Goal: Transaction & Acquisition: Purchase product/service

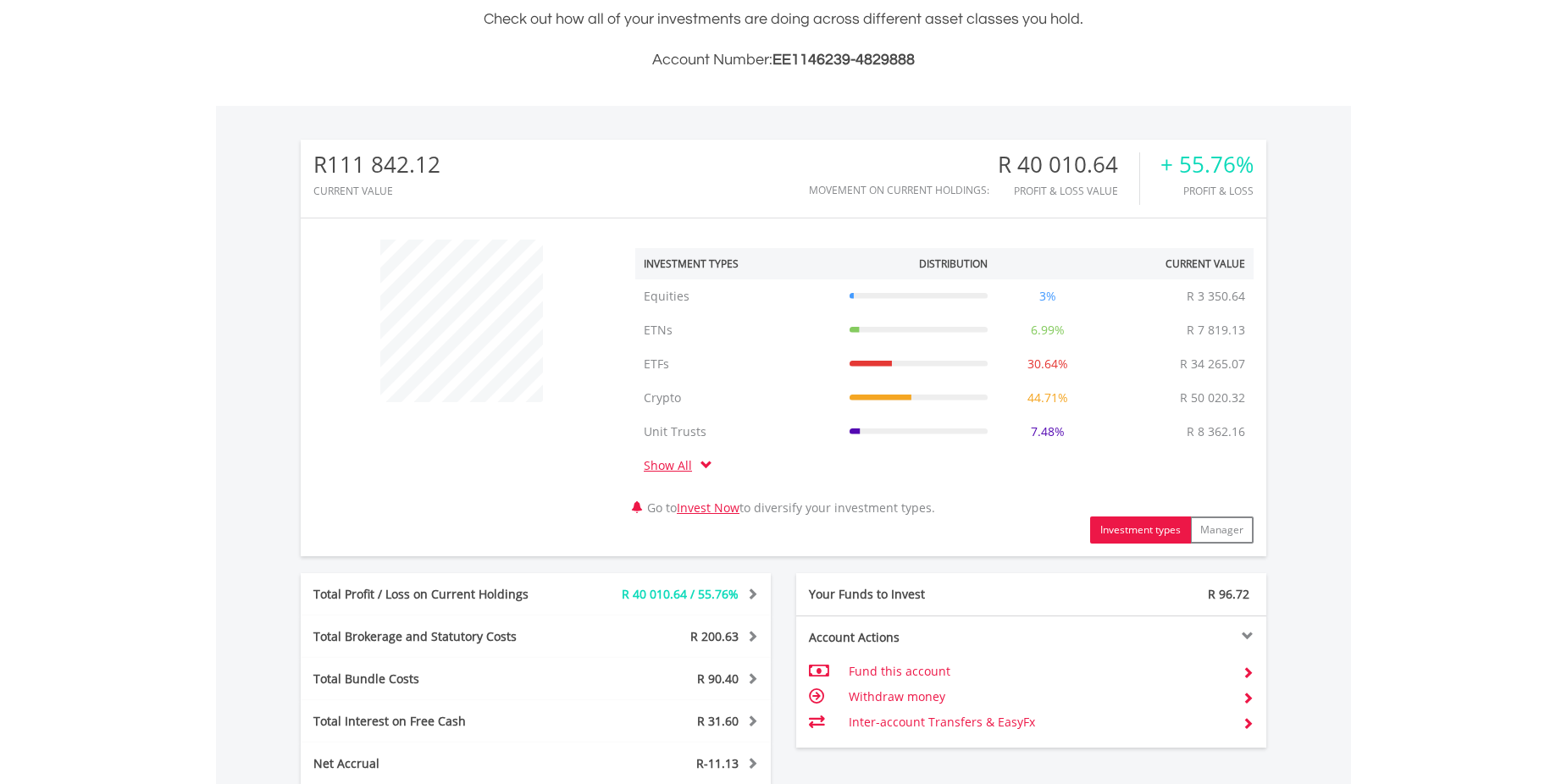
scroll to position [678, 0]
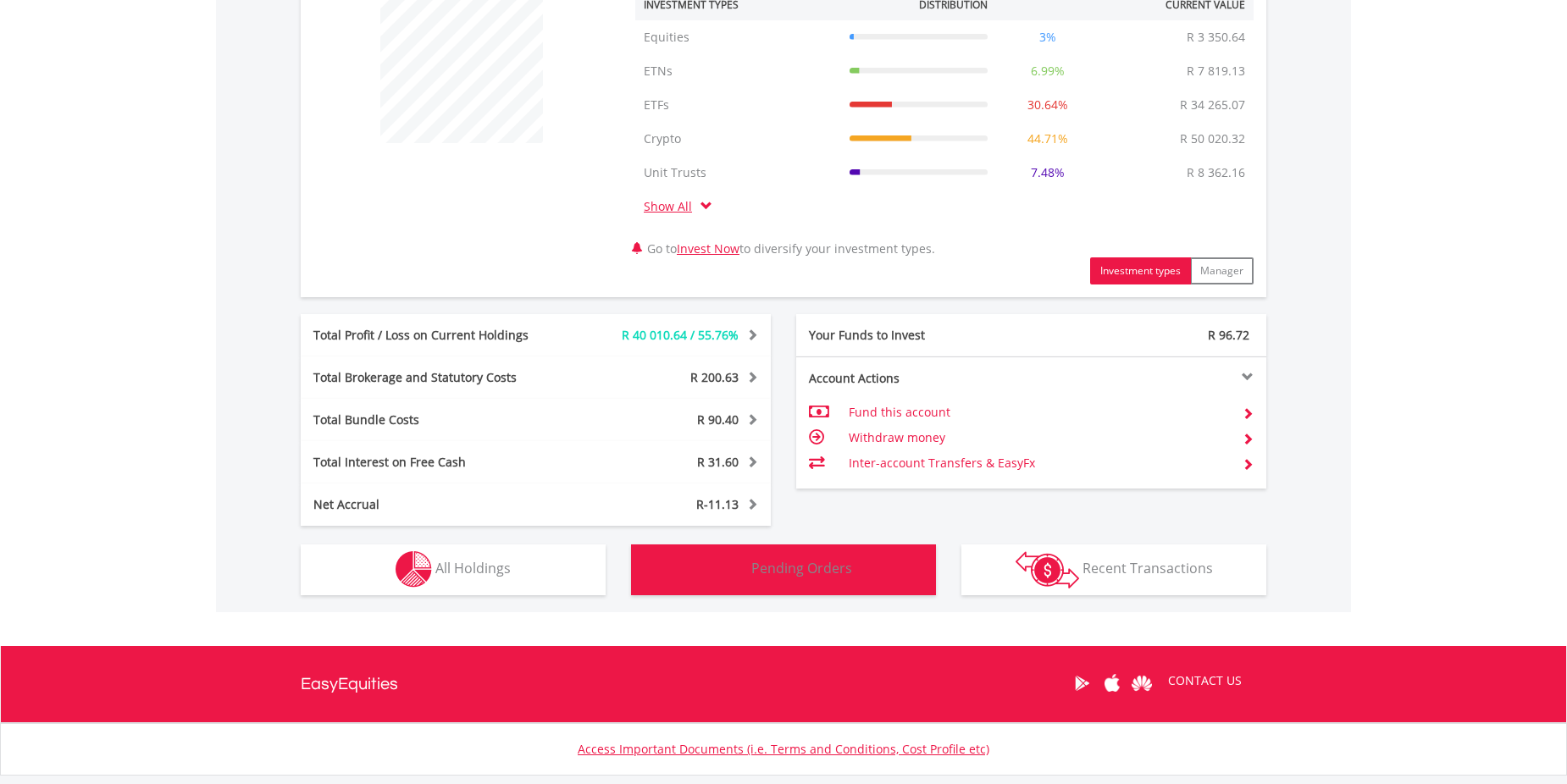
click at [847, 578] on button "Pending Orders Pending Orders" at bounding box center [784, 569] width 305 height 50
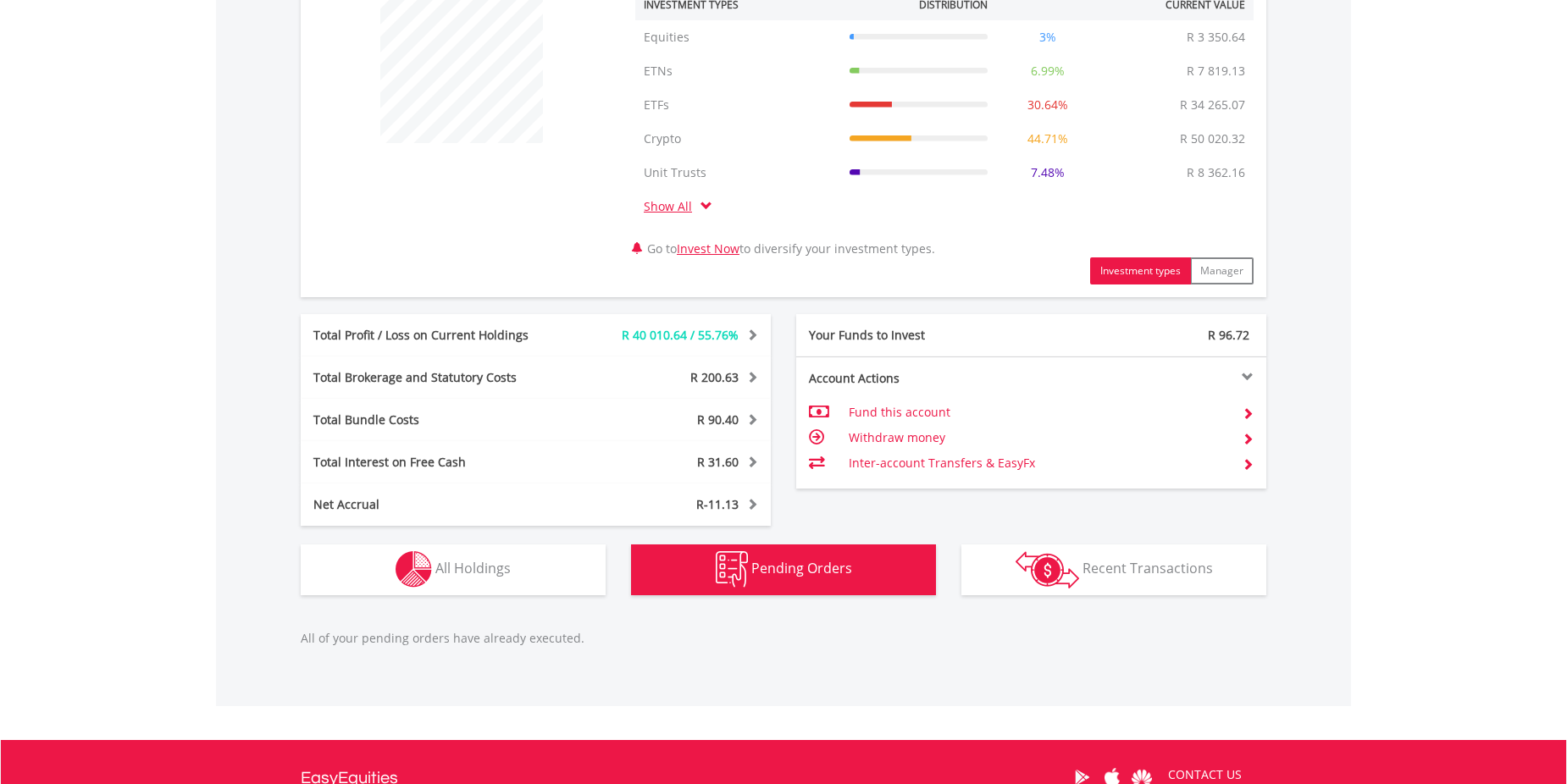
scroll to position [878, 0]
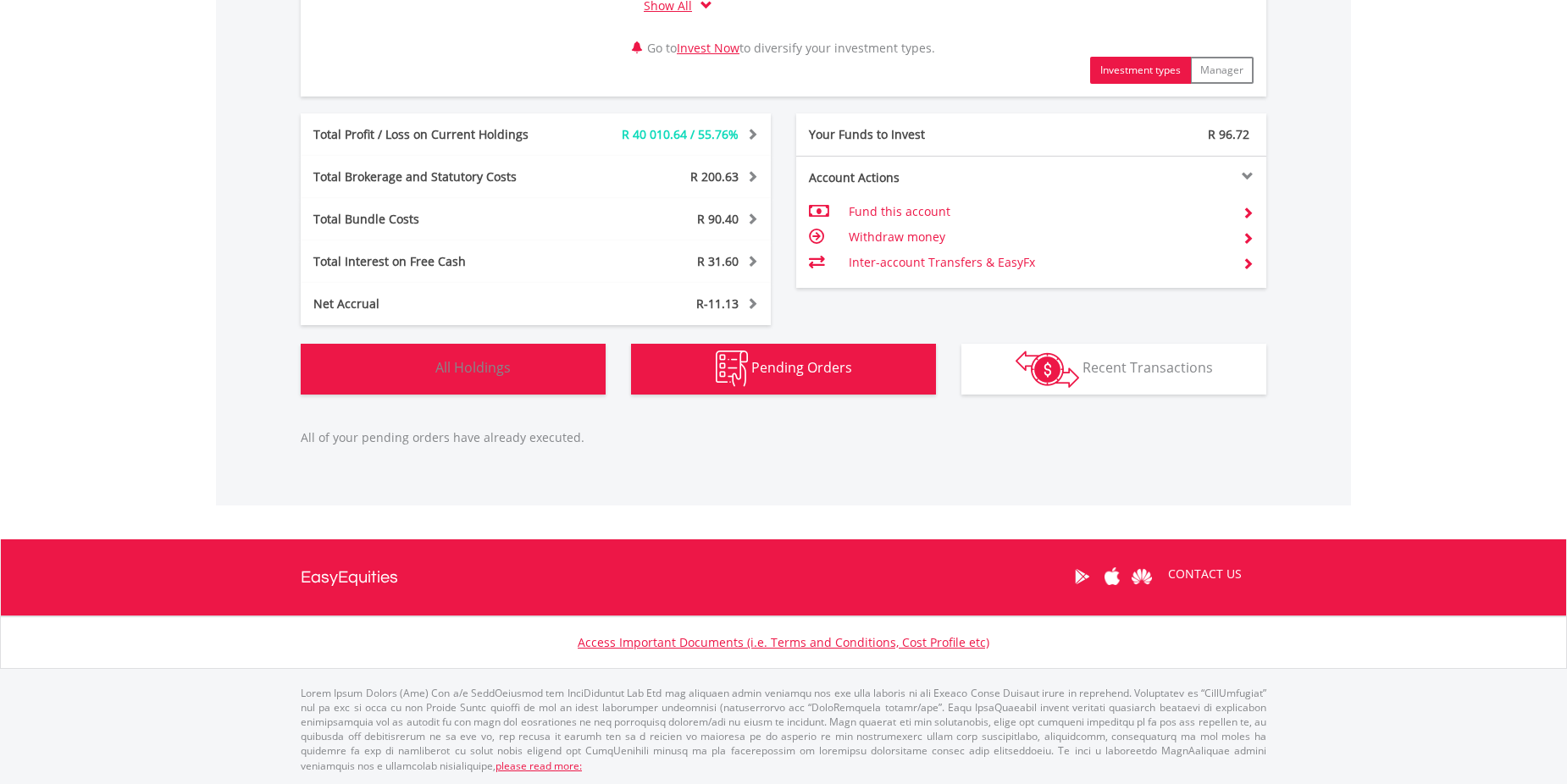
click at [451, 371] on span "All Holdings" at bounding box center [474, 367] width 76 height 18
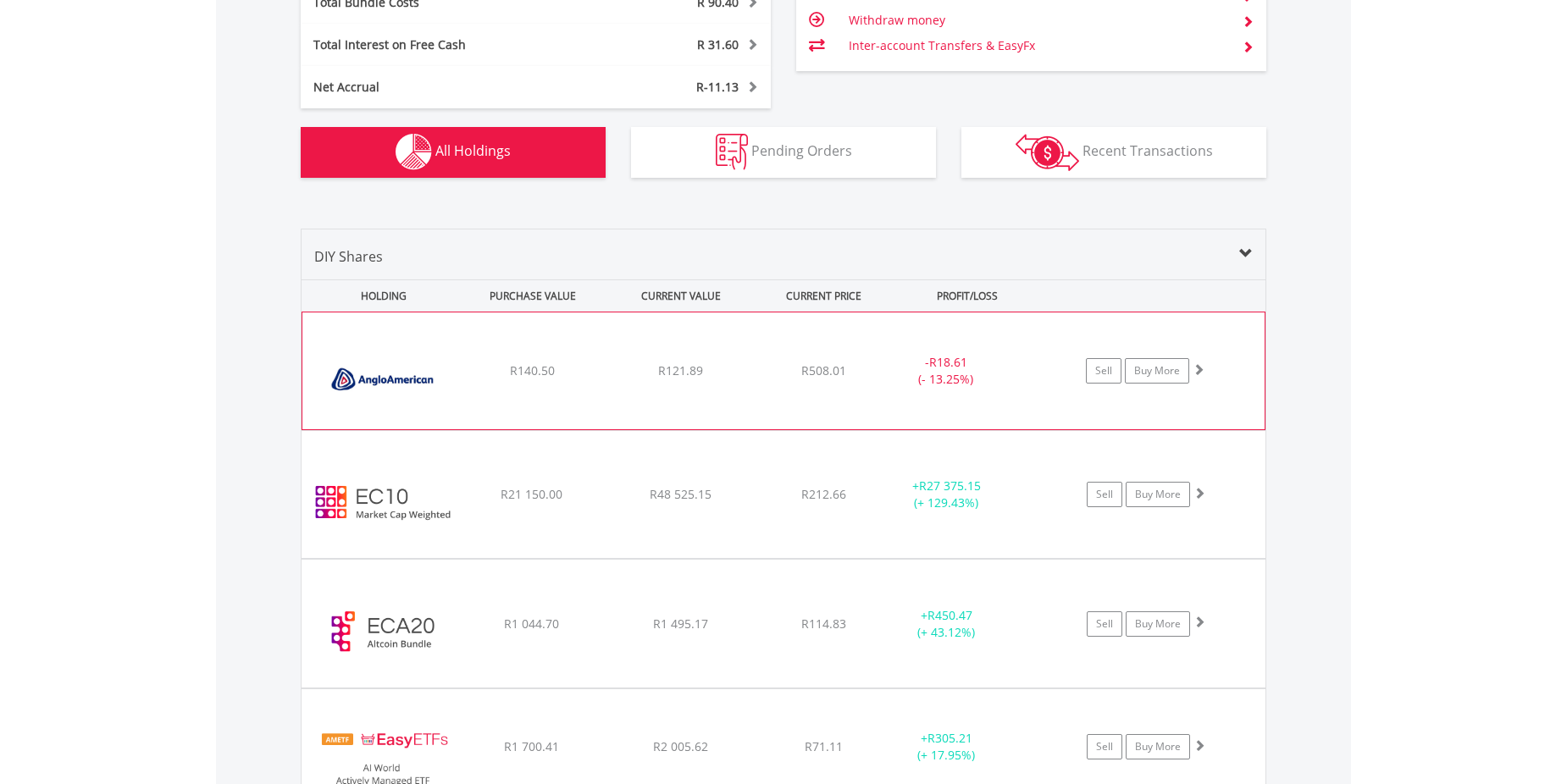
scroll to position [1070, 0]
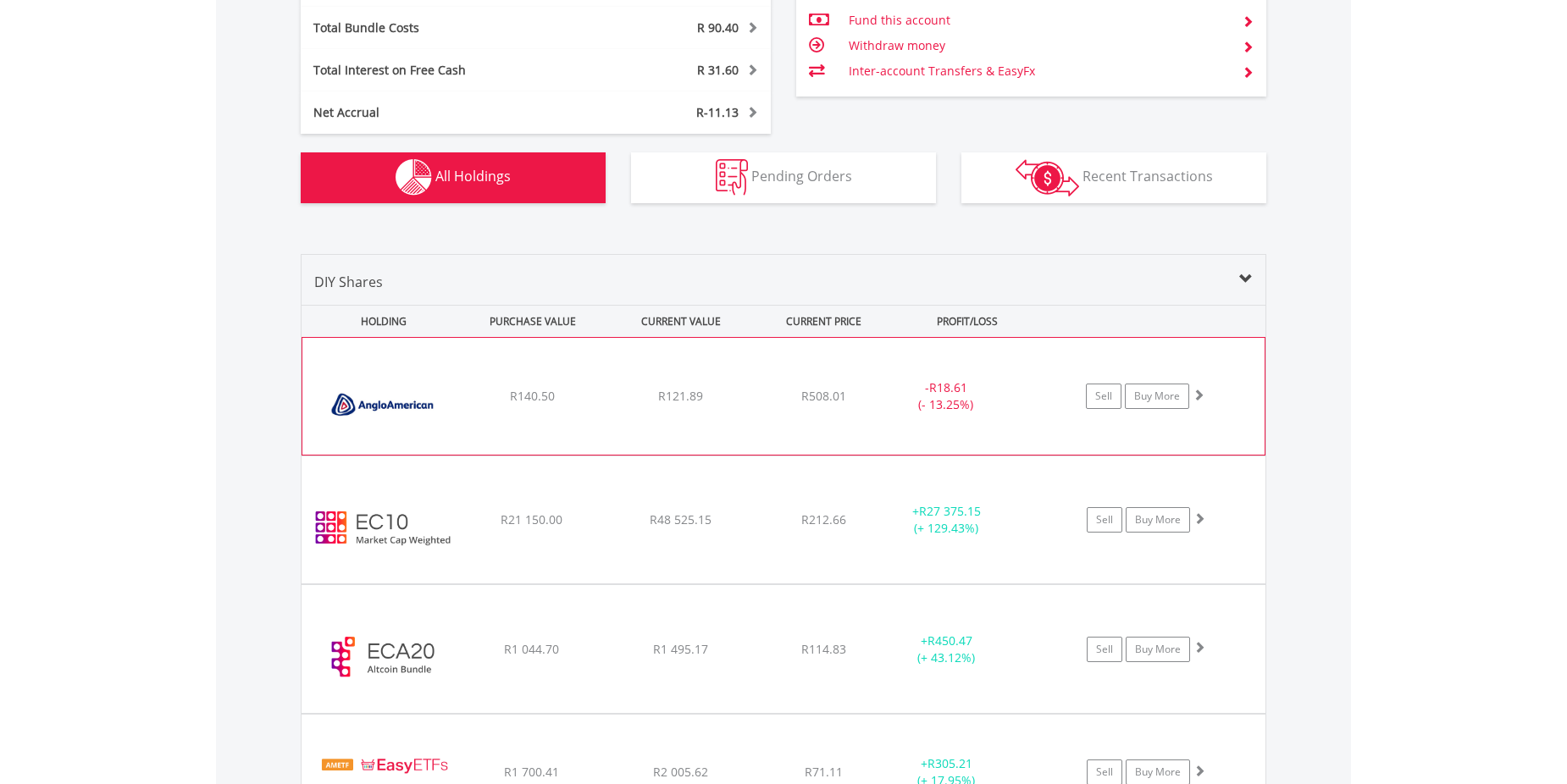
click at [593, 386] on div "﻿ Anglo American PLC R140.50 R121.89 R508.01 - R18.61 (- 13.25%) Sell Buy More" at bounding box center [783, 396] width 962 height 117
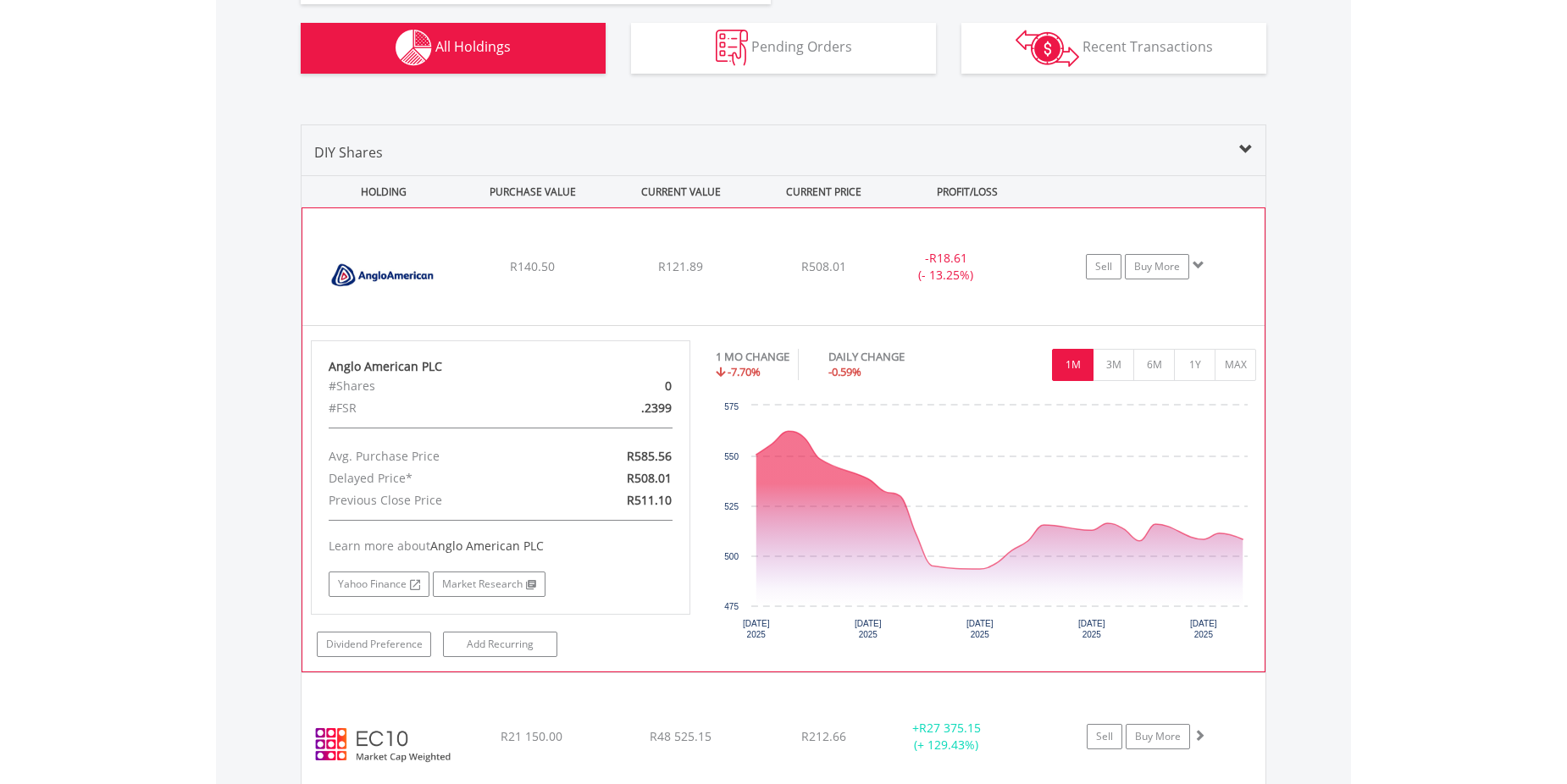
scroll to position [1238, 0]
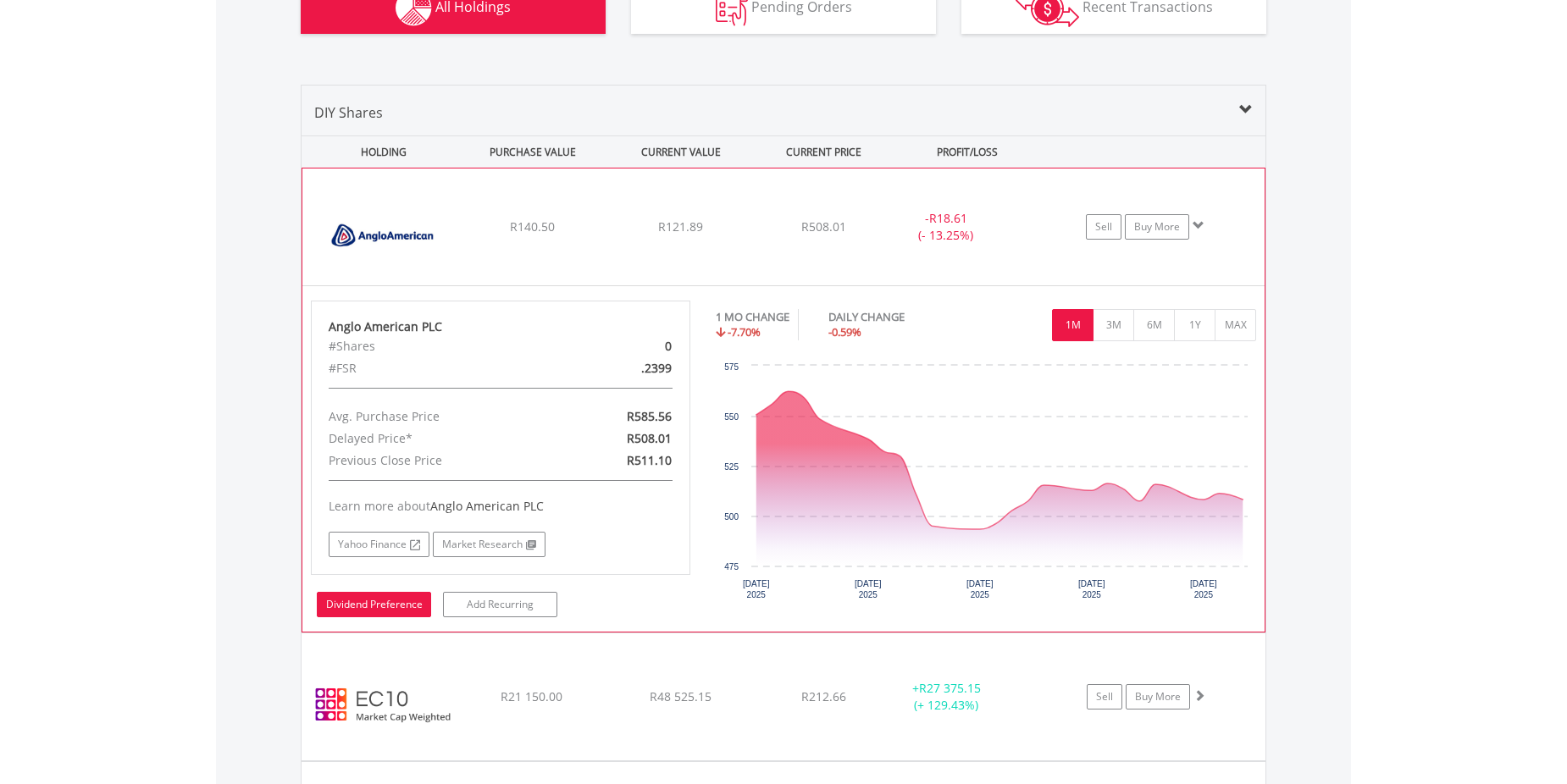
click at [401, 604] on link "Dividend Preference" at bounding box center [374, 604] width 114 height 25
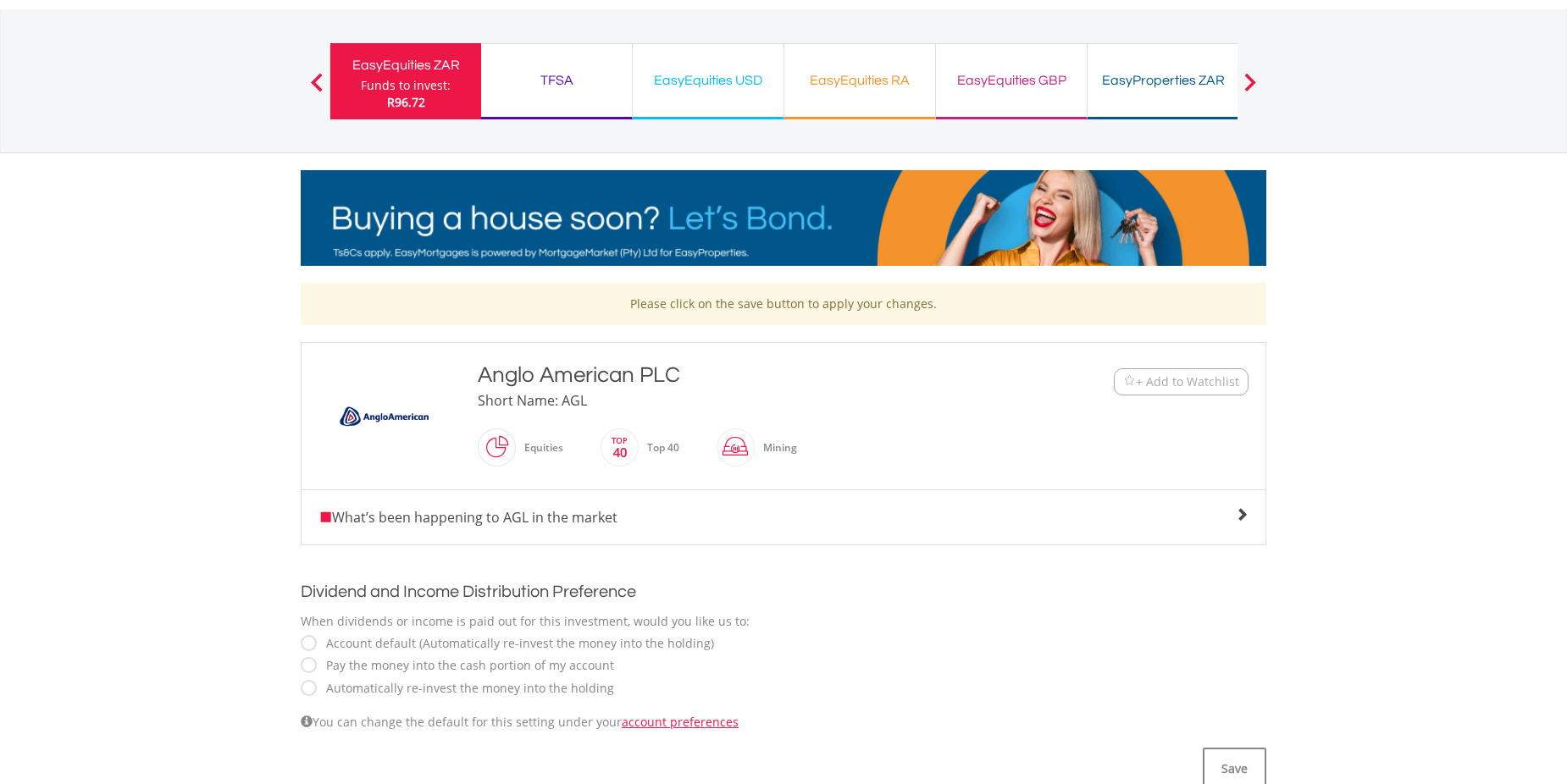
scroll to position [254, 0]
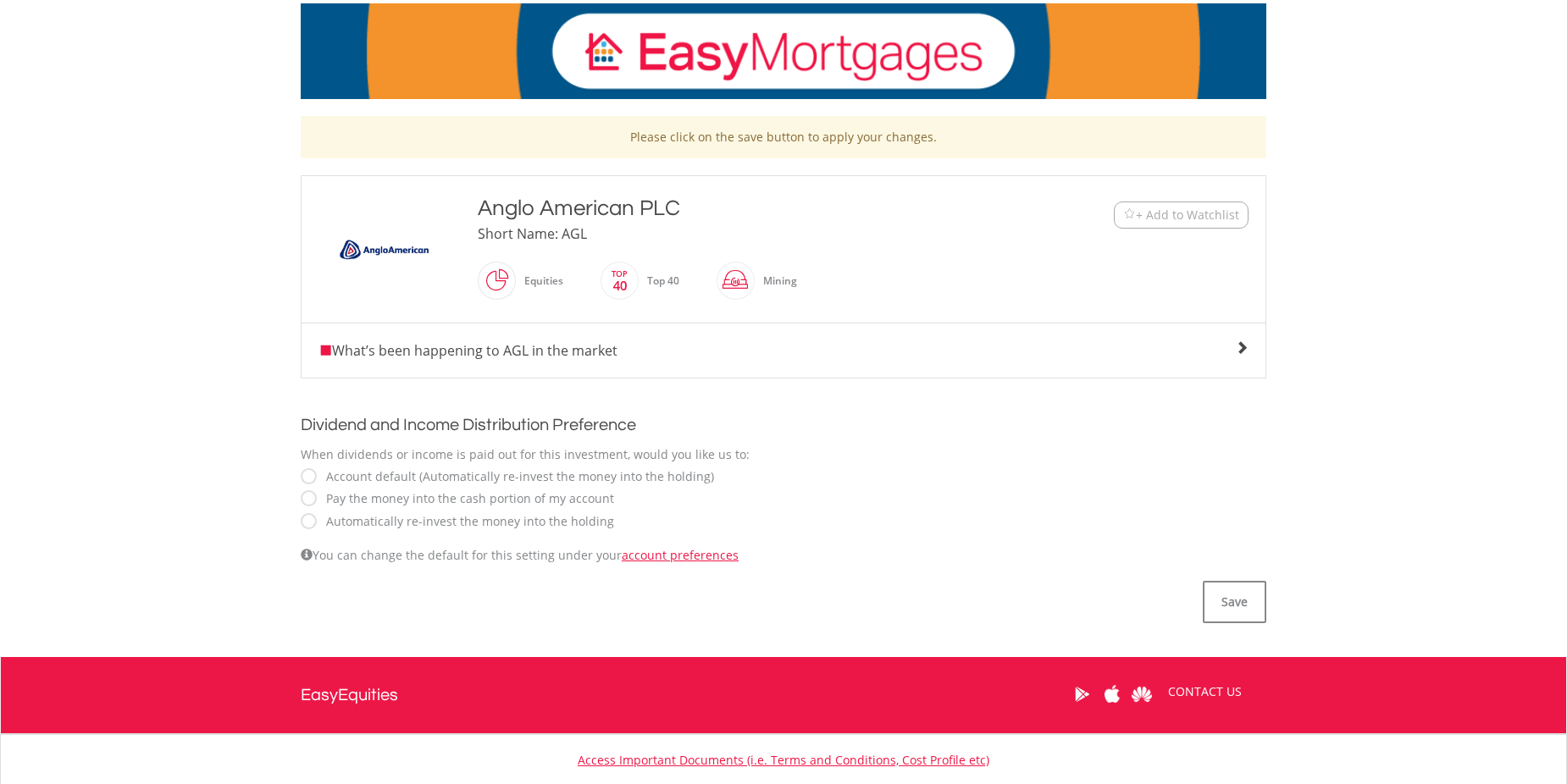
click at [447, 352] on span "What’s been happening to AGL in the market" at bounding box center [468, 349] width 299 height 18
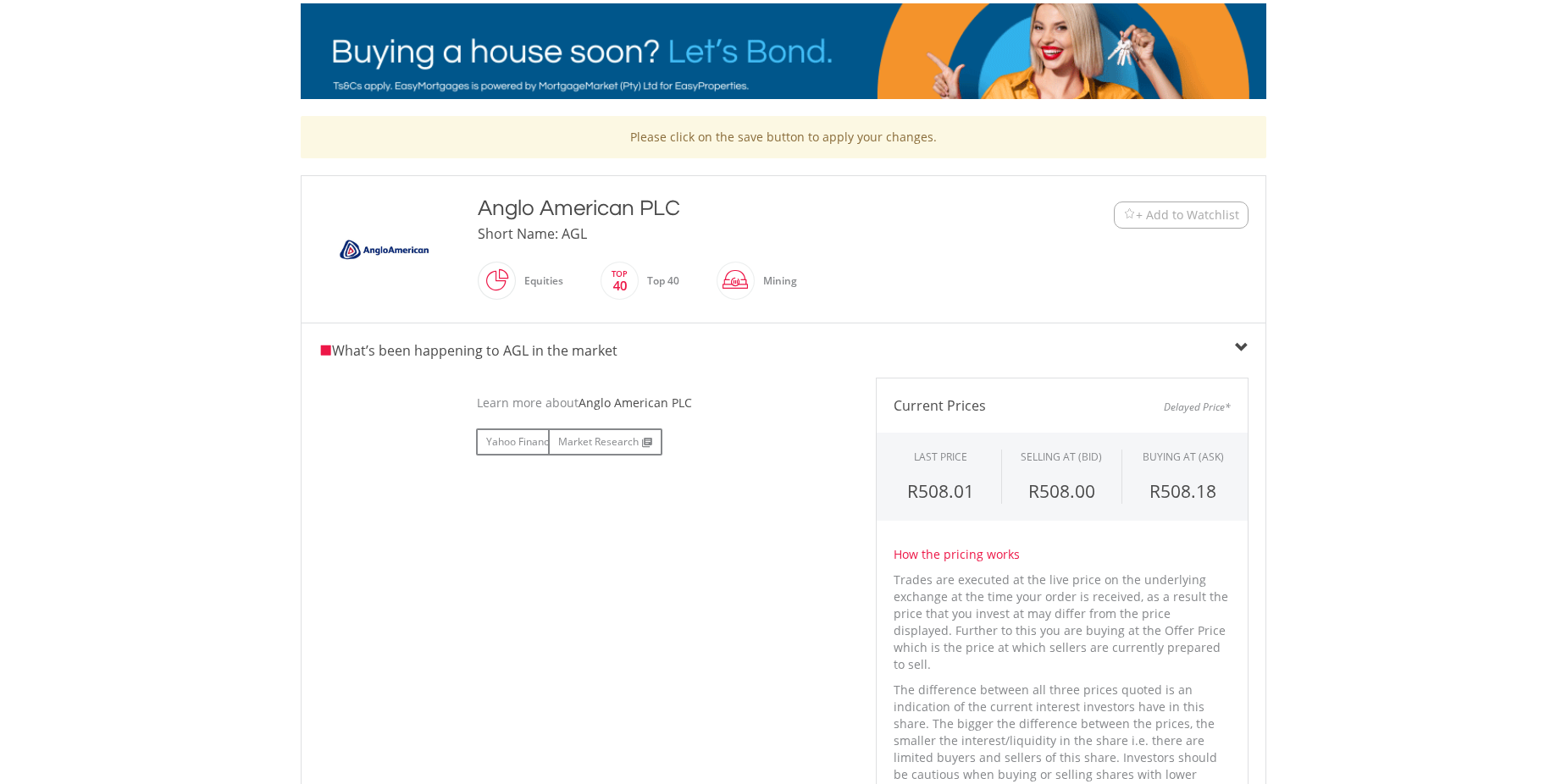
click at [447, 352] on span "What’s been happening to AGL in the market" at bounding box center [468, 349] width 299 height 18
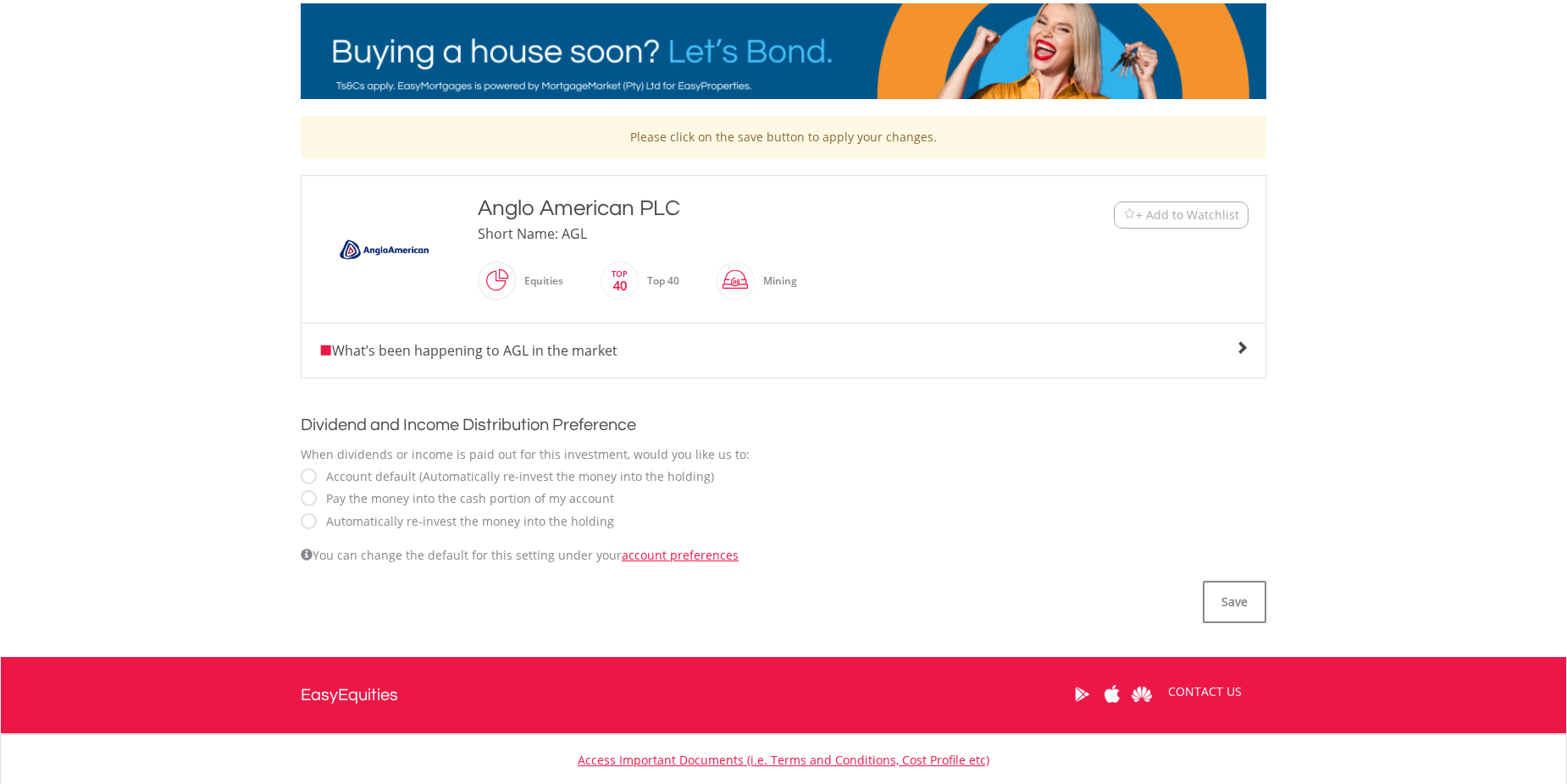
click at [433, 475] on label "Account default (Automatically re-invest the money into the holding)" at bounding box center [515, 476] width 396 height 16
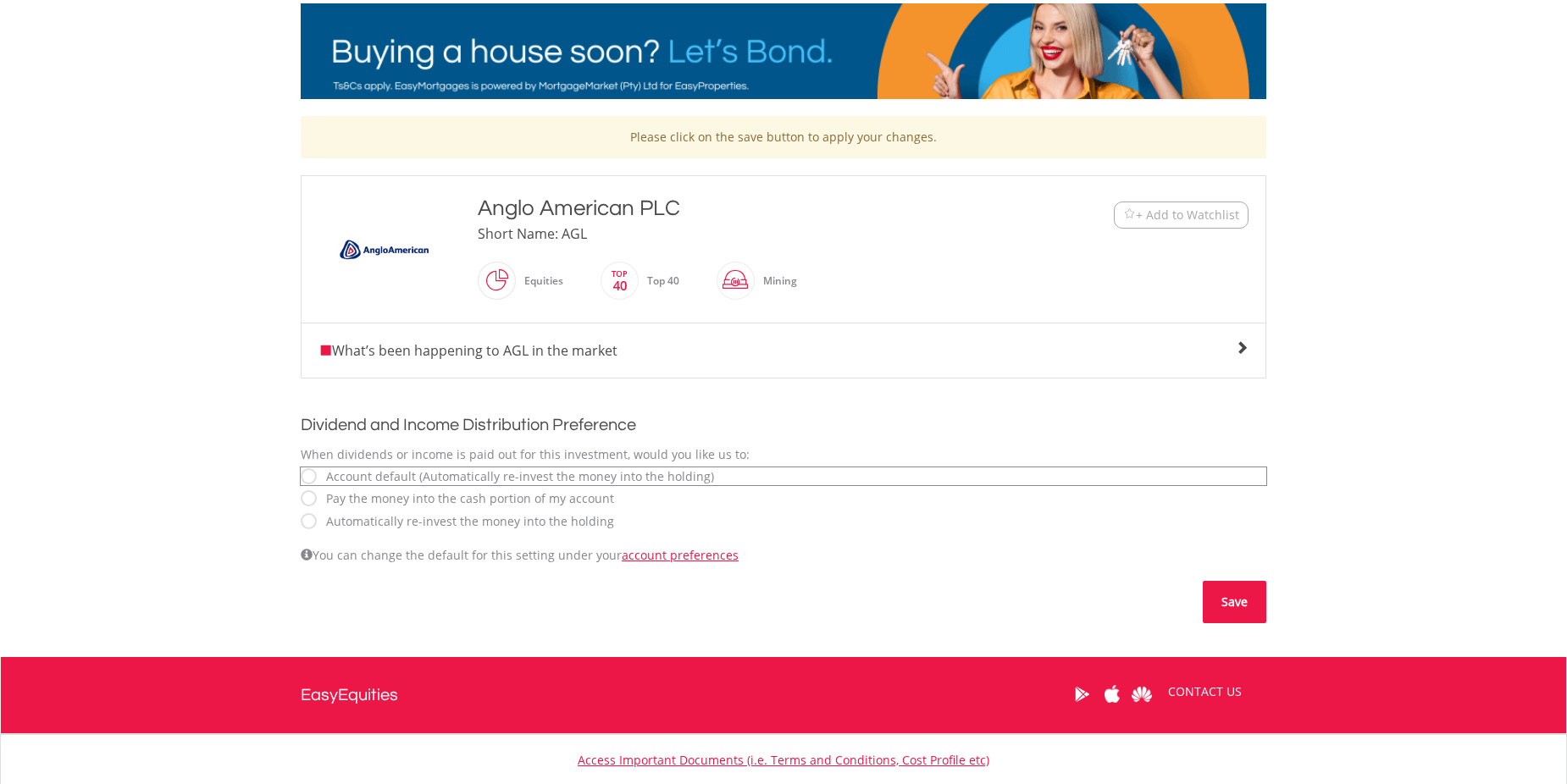
click at [1220, 592] on button "Save" at bounding box center [1235, 602] width 64 height 43
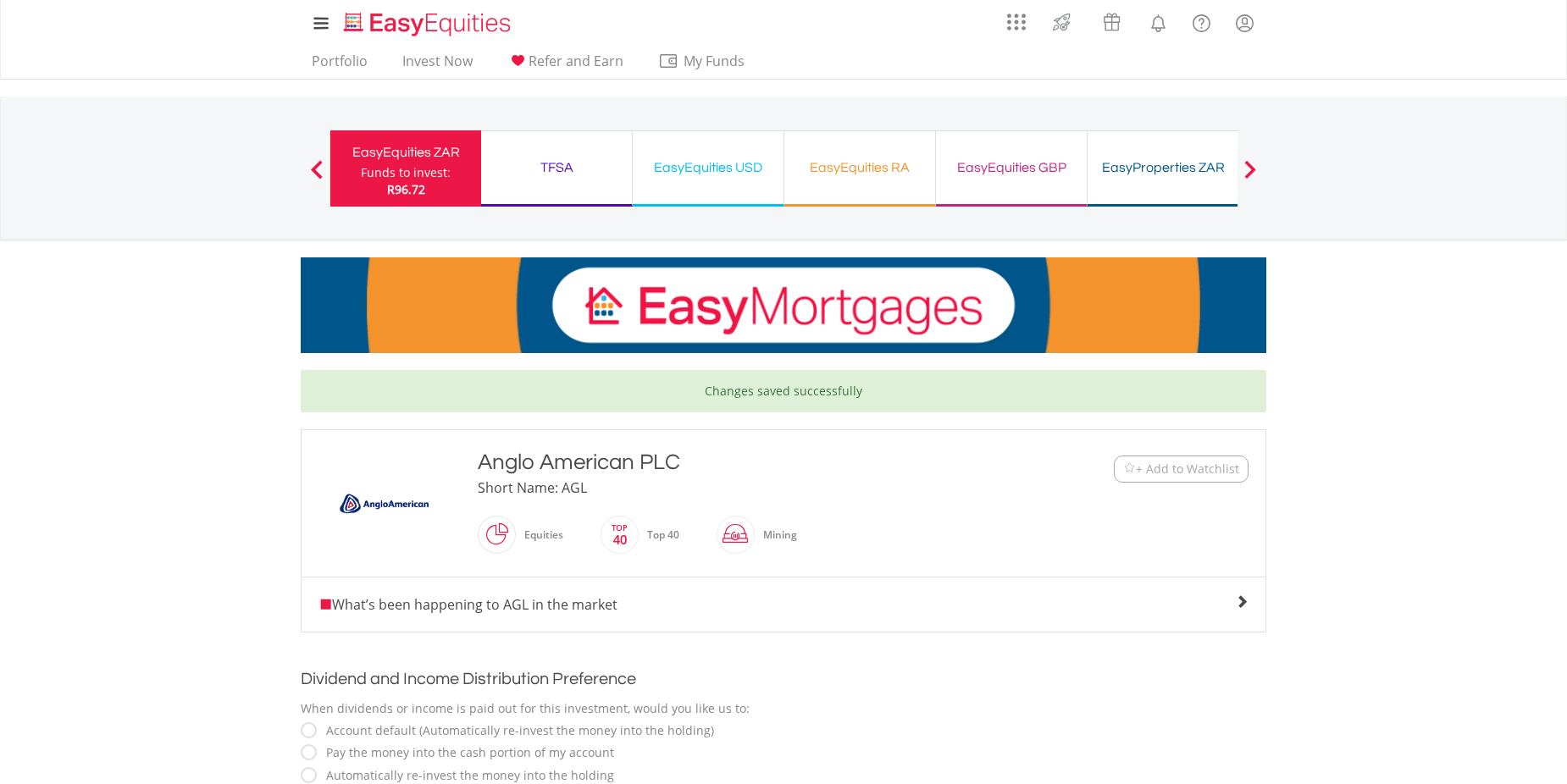
click at [388, 158] on div "EasyEquities ZAR" at bounding box center [406, 152] width 131 height 23
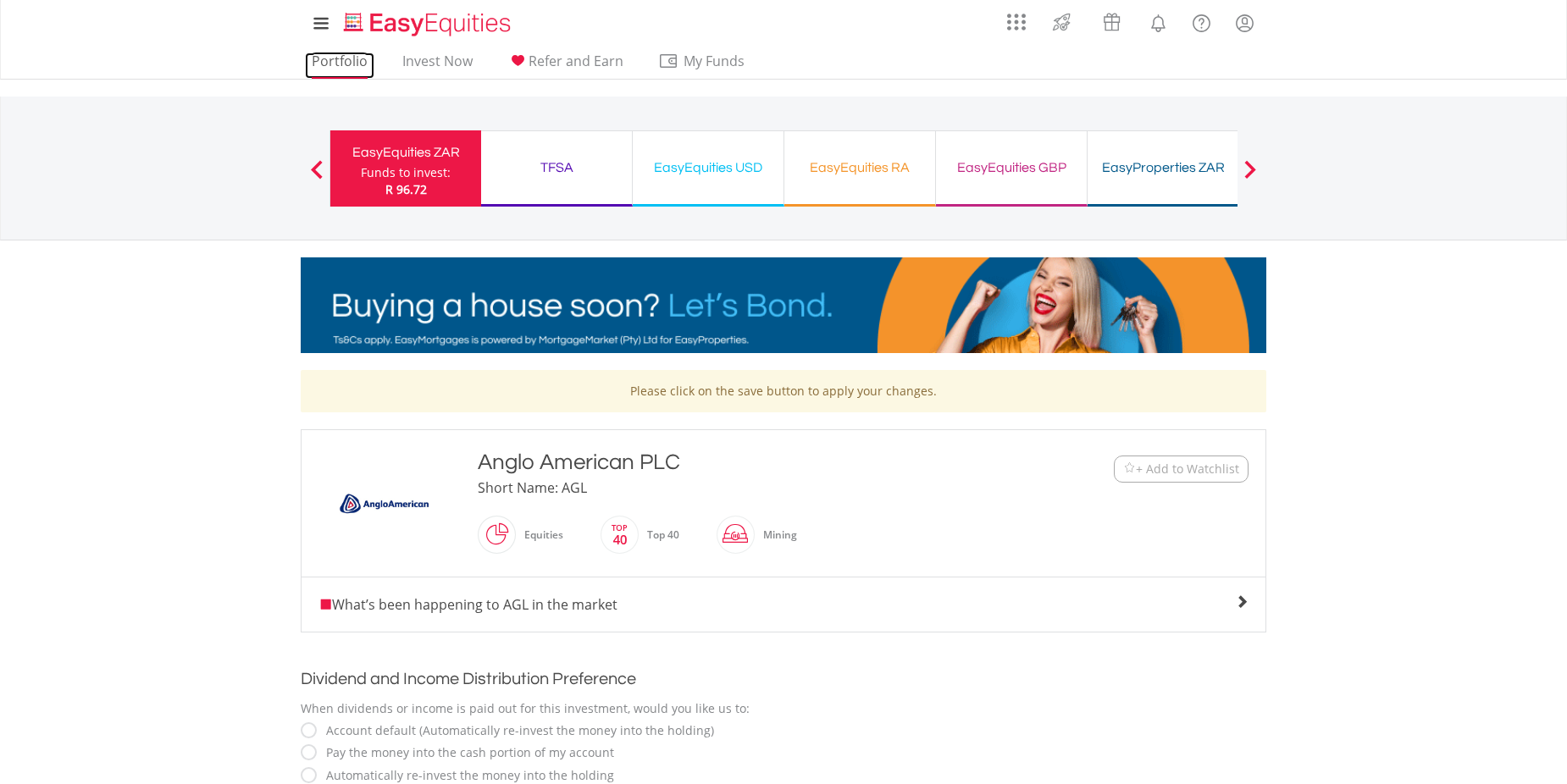
click at [334, 64] on link "Portfolio" at bounding box center [340, 65] width 70 height 26
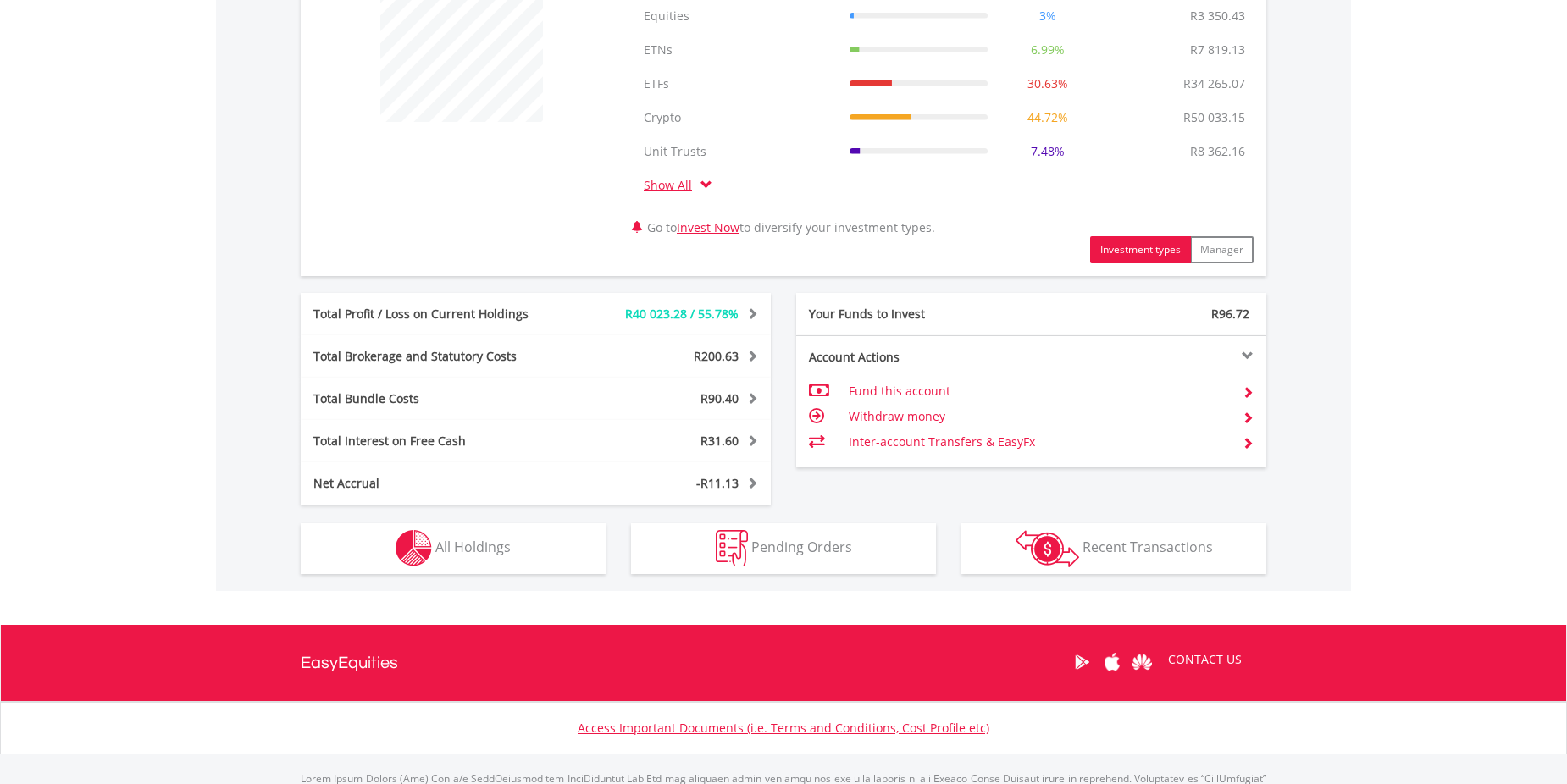
scroll to position [784, 0]
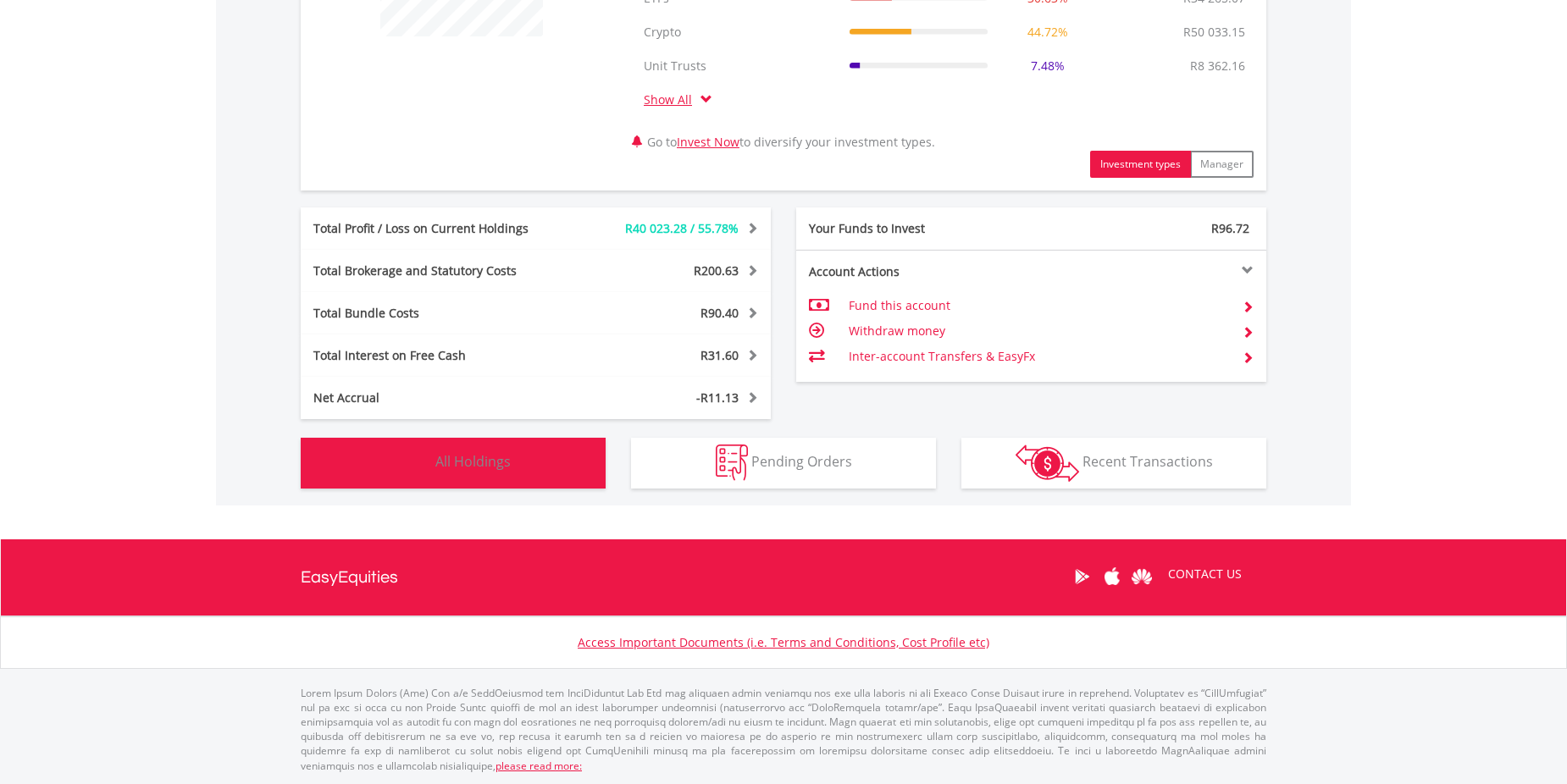
click at [589, 456] on button "Holdings All Holdings" at bounding box center [452, 463] width 305 height 50
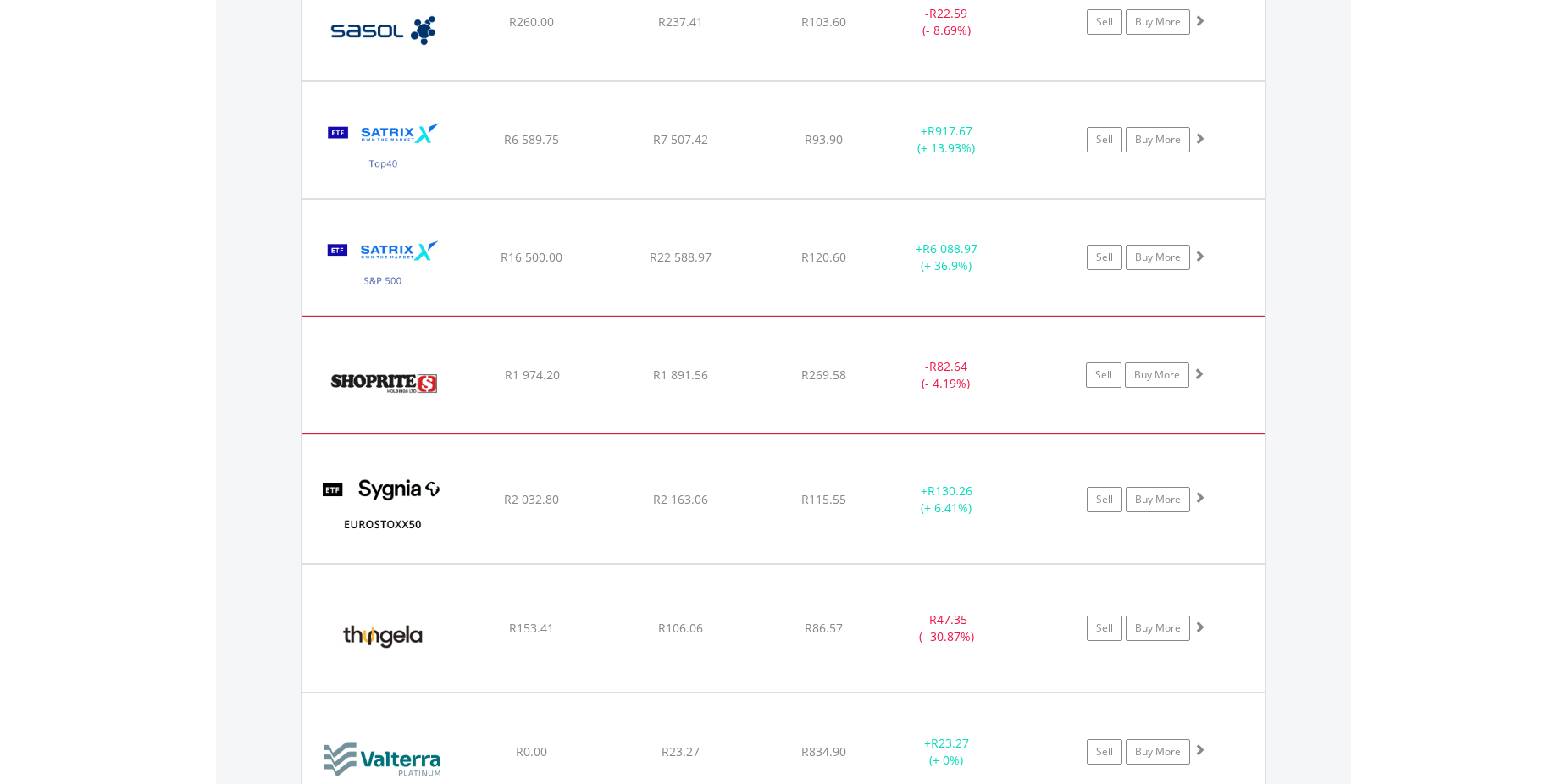
scroll to position [3016, 0]
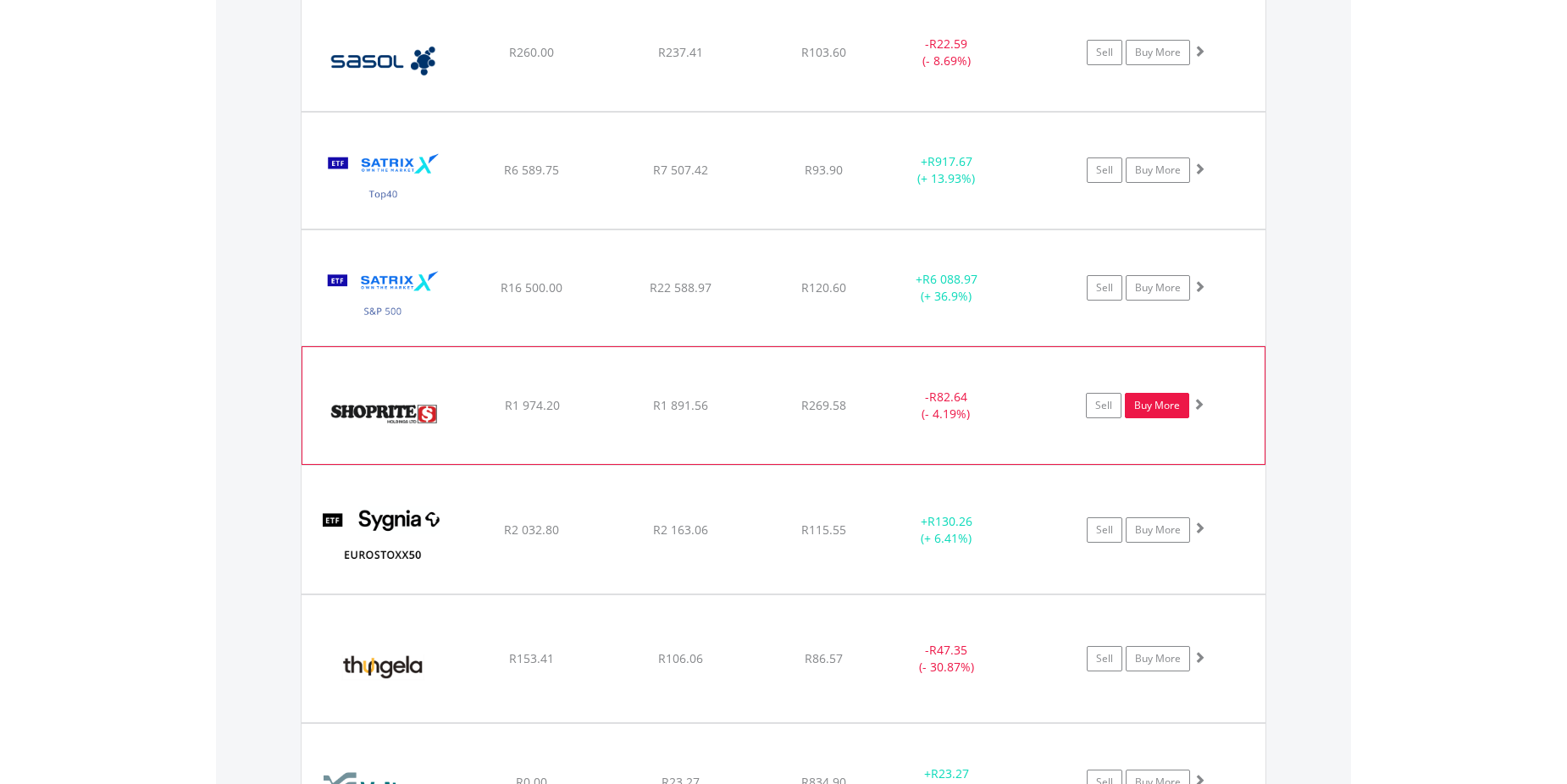
click at [1168, 404] on link "Buy More" at bounding box center [1156, 406] width 64 height 25
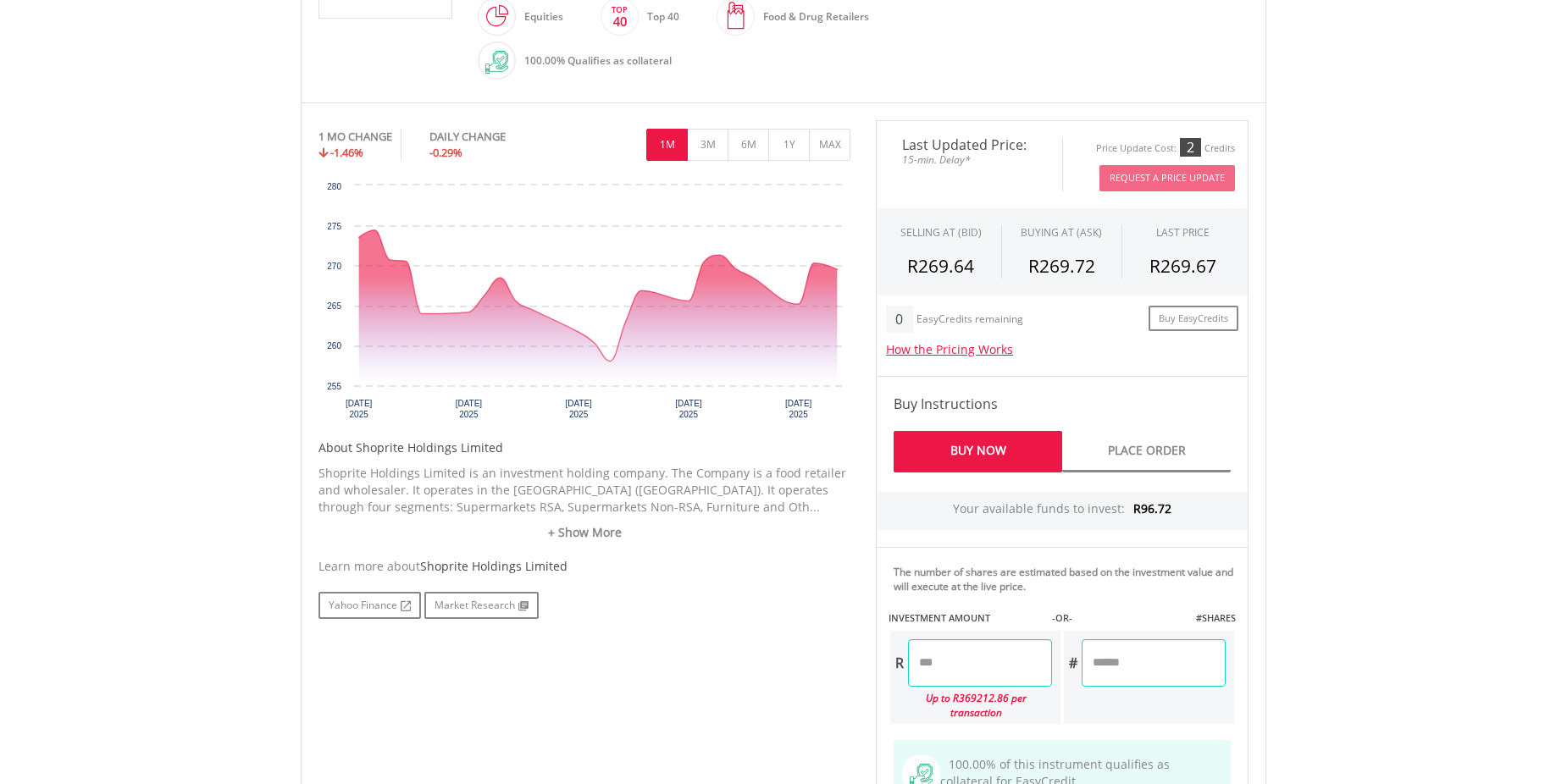
scroll to position [508, 0]
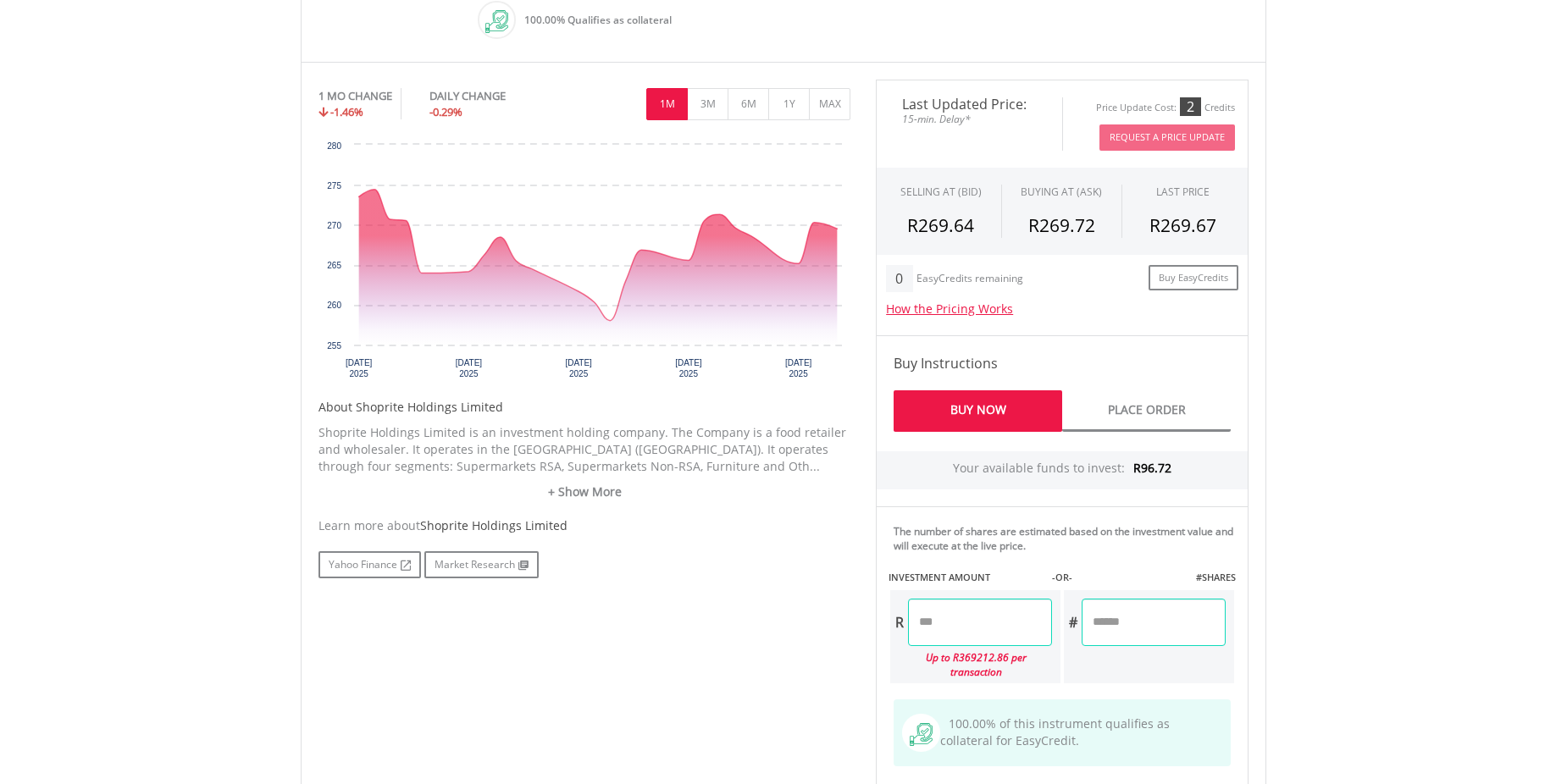
click at [978, 617] on input "number" at bounding box center [980, 621] width 144 height 47
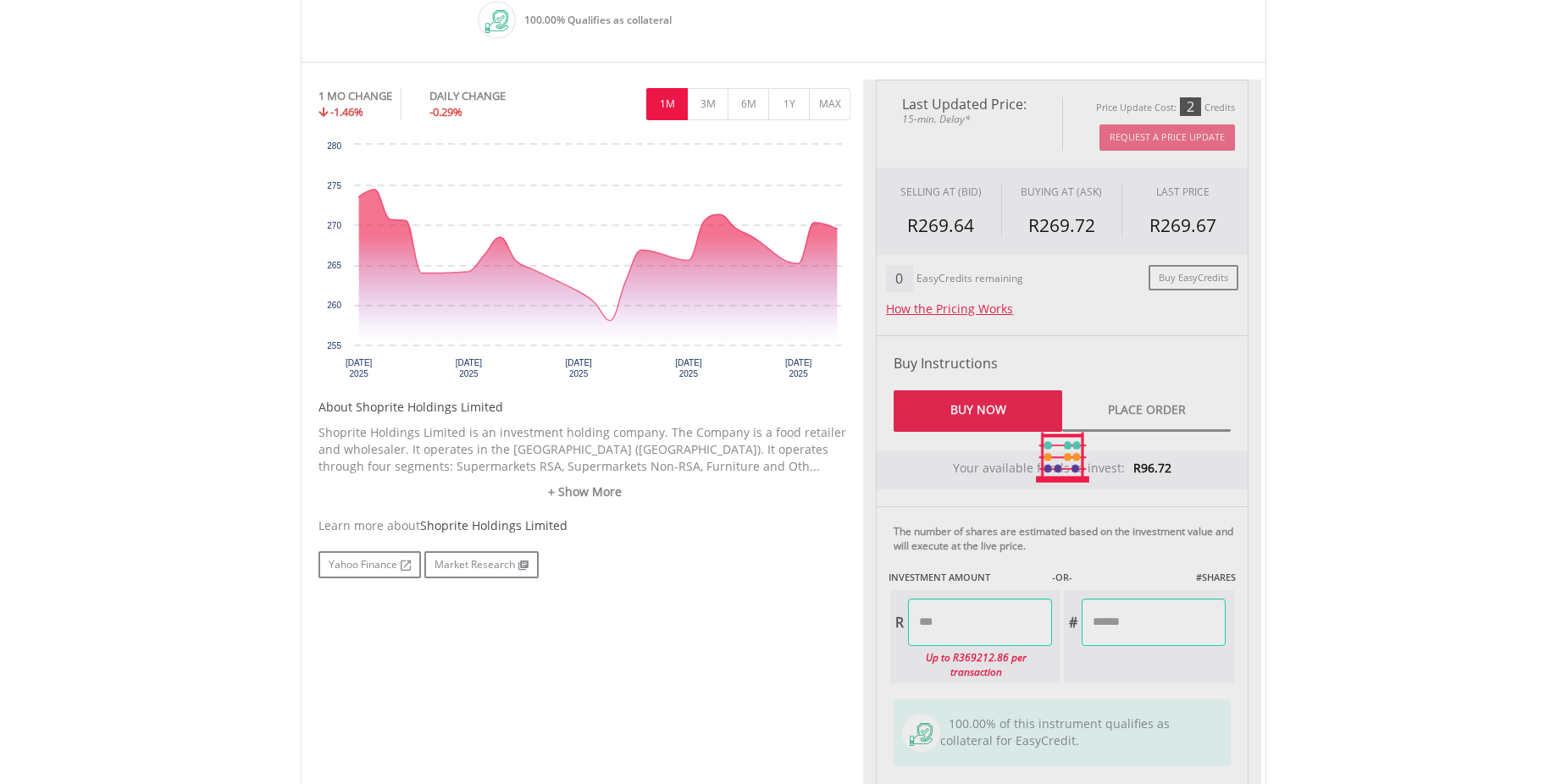
click at [1315, 634] on body "My Investments Invest Now New Listings Sell My Recurring Investments Pending Or…" at bounding box center [784, 326] width 1567 height 1670
type input "*****"
type input "******"
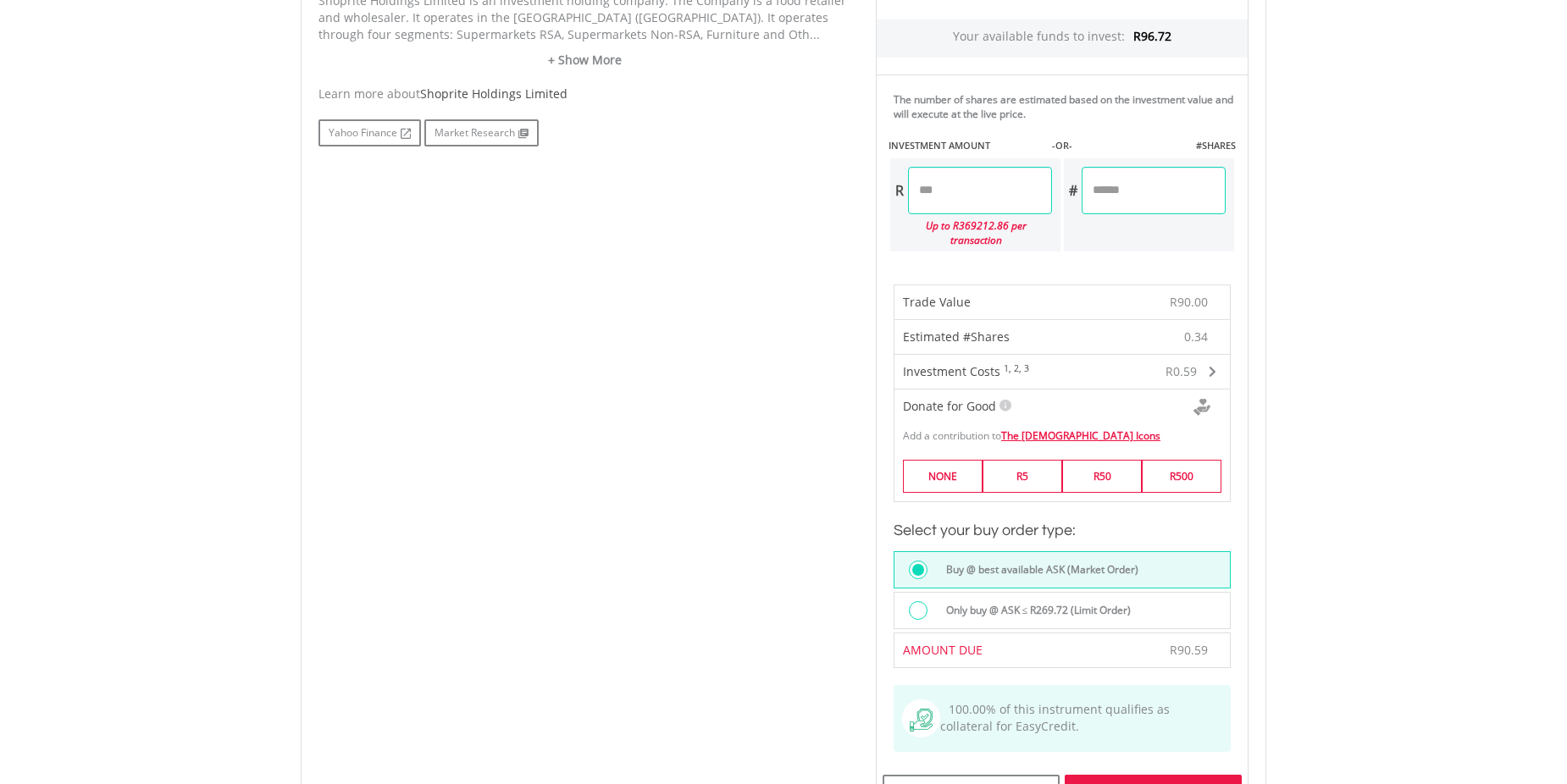
scroll to position [1015, 0]
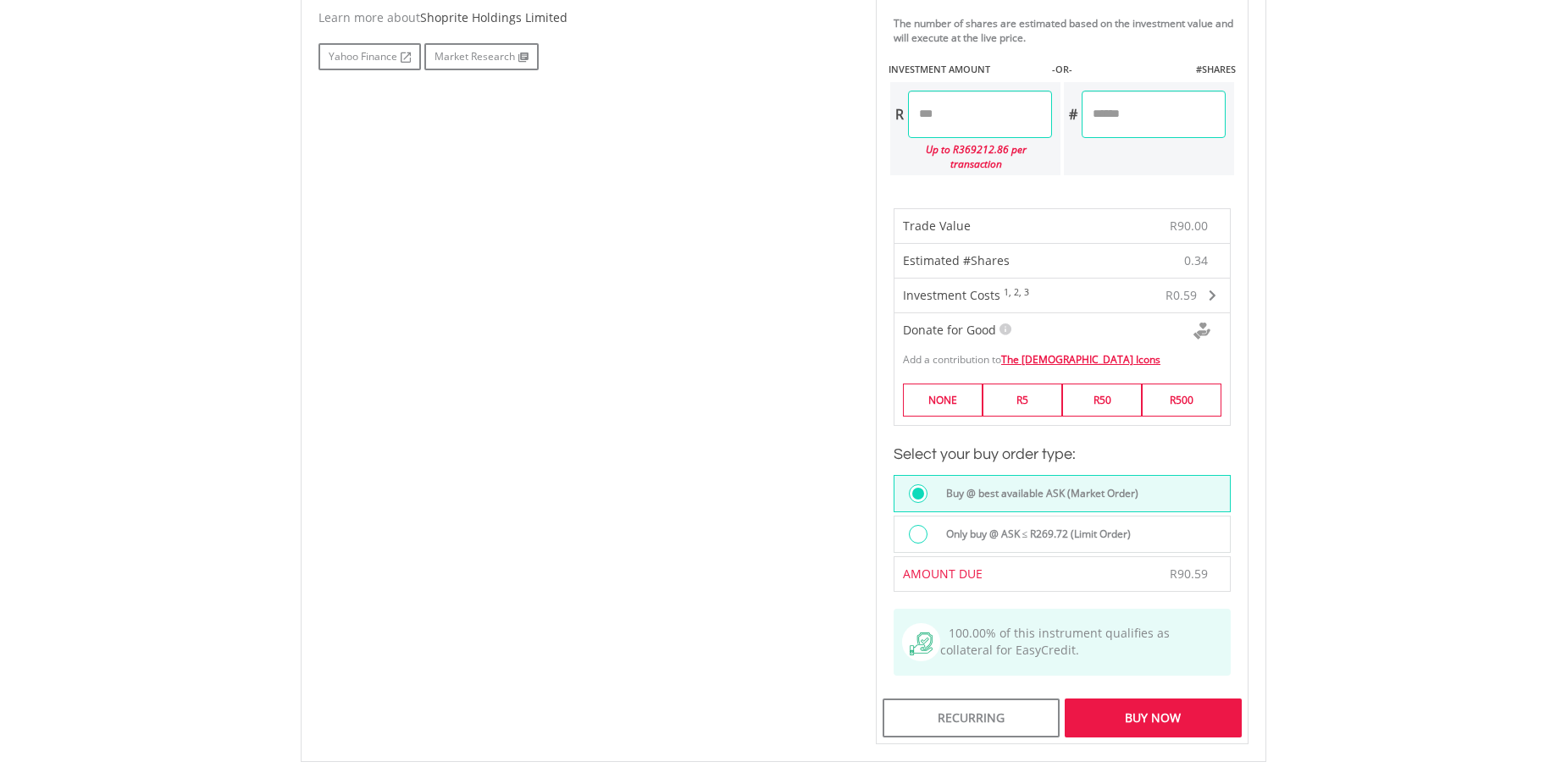
click at [1138, 698] on div "Buy Now" at bounding box center [1152, 717] width 177 height 39
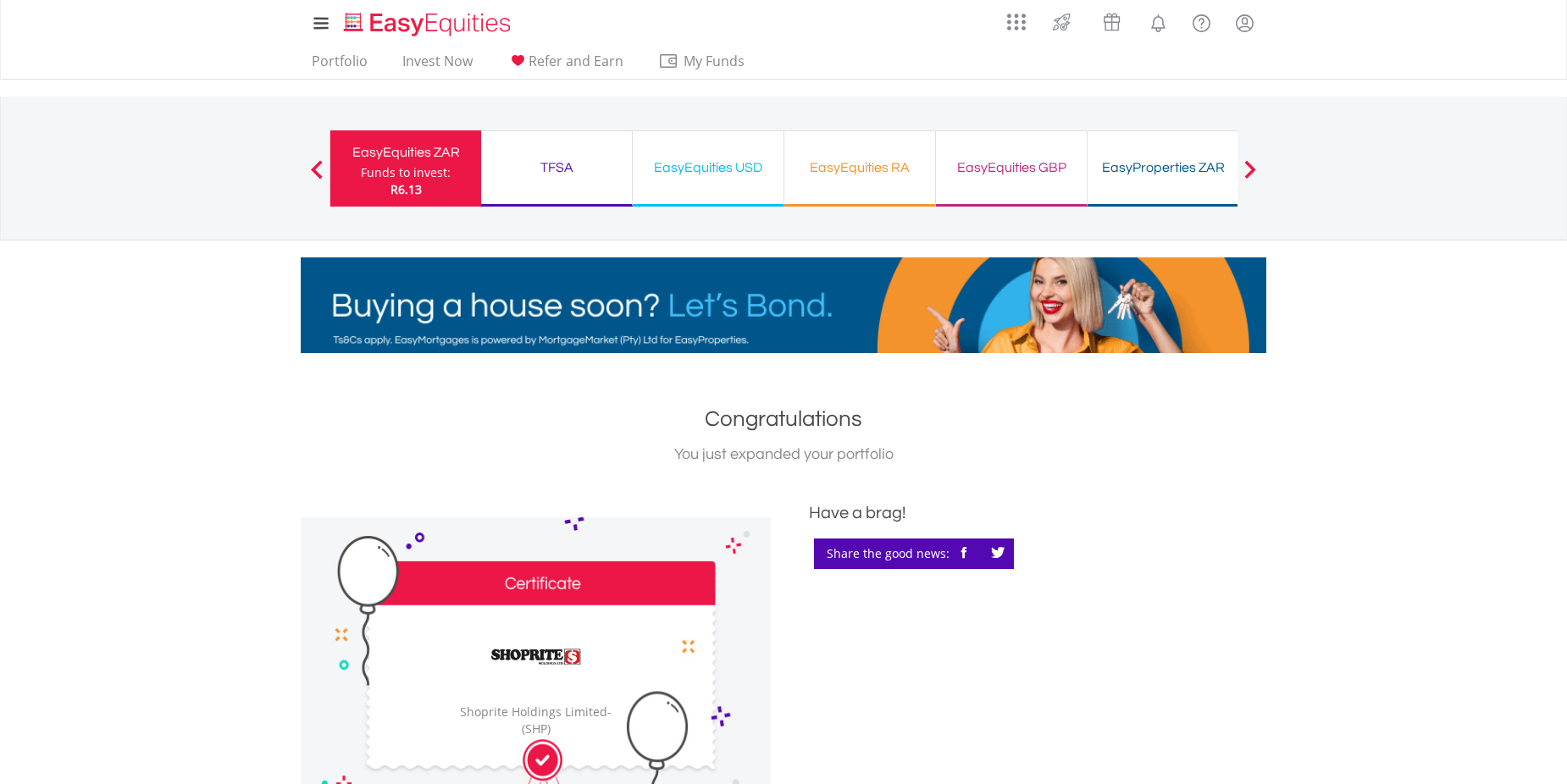
click at [1016, 178] on div "EasyEquities GBP" at bounding box center [1011, 167] width 131 height 23
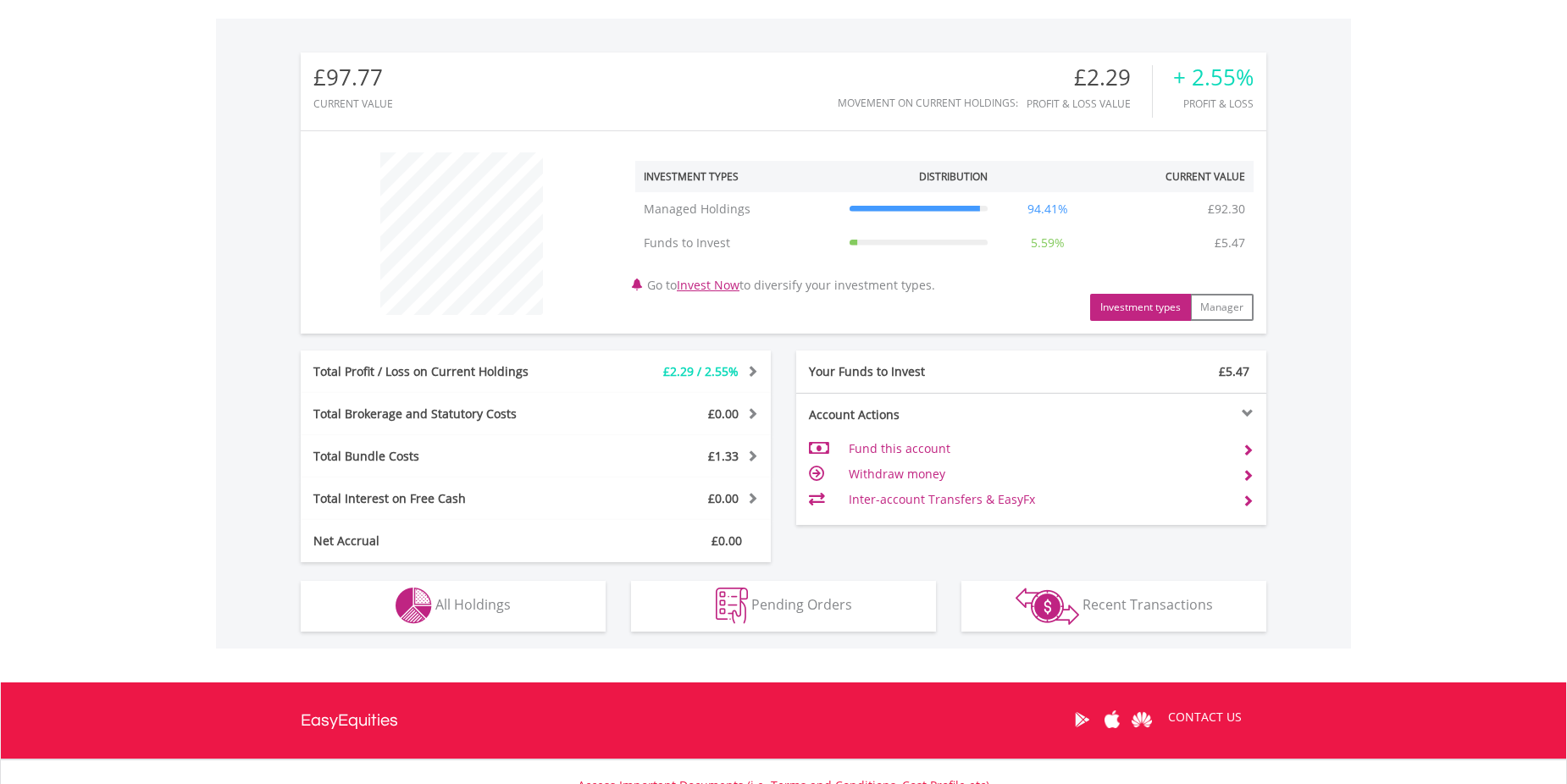
scroll to position [508, 0]
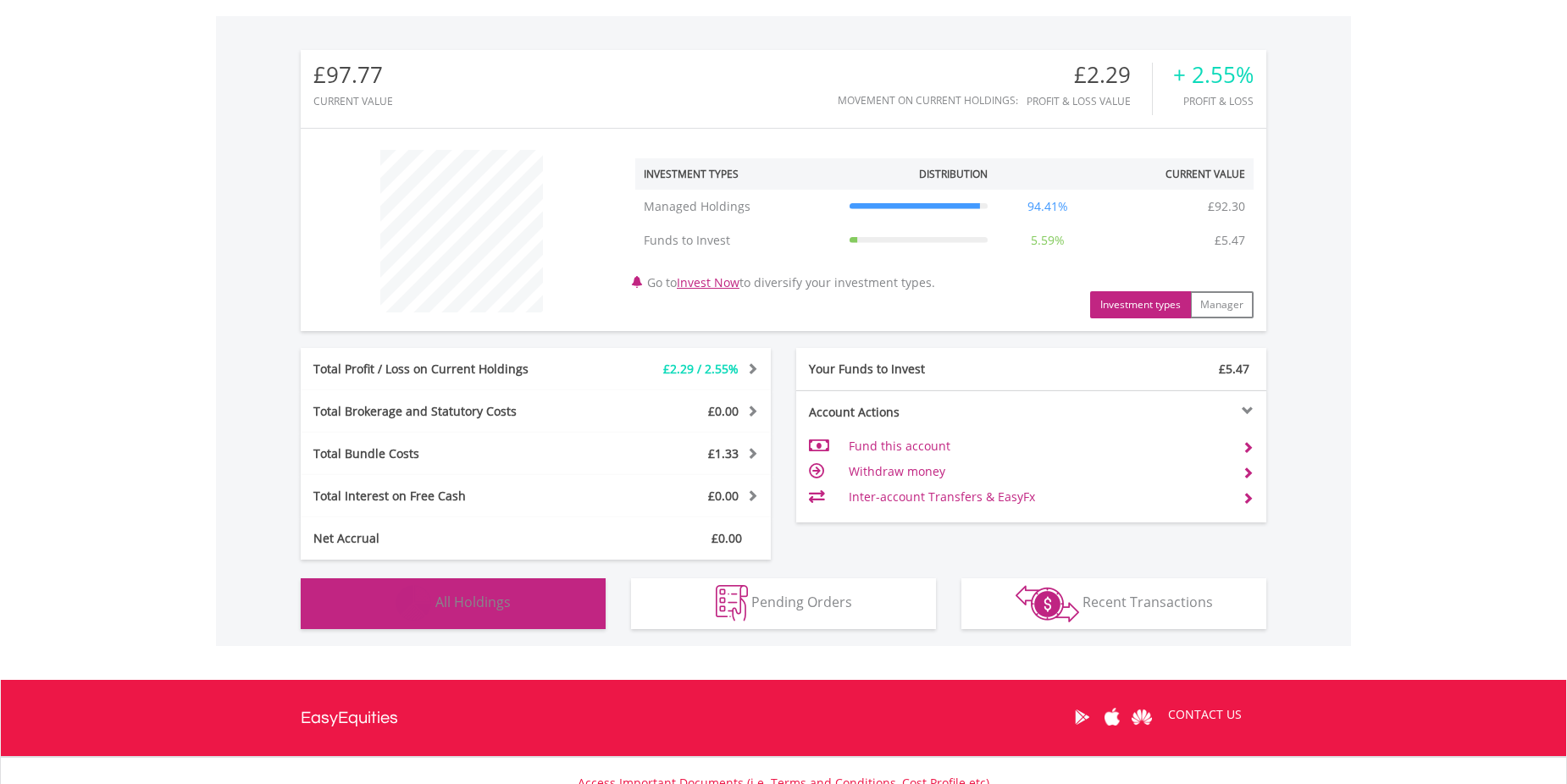
click at [538, 602] on button "Holdings All Holdings" at bounding box center [452, 603] width 305 height 50
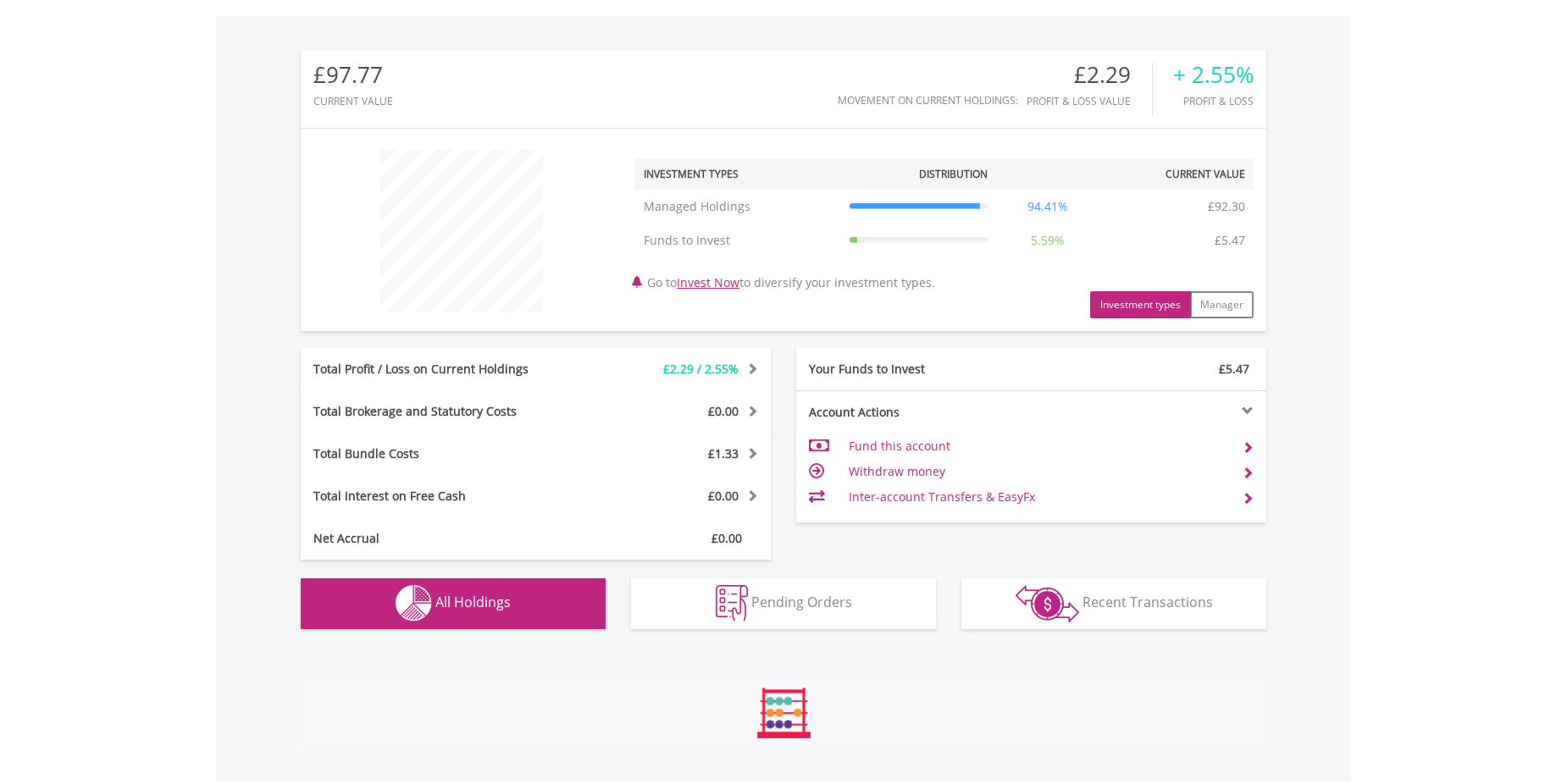
scroll to position [885, 0]
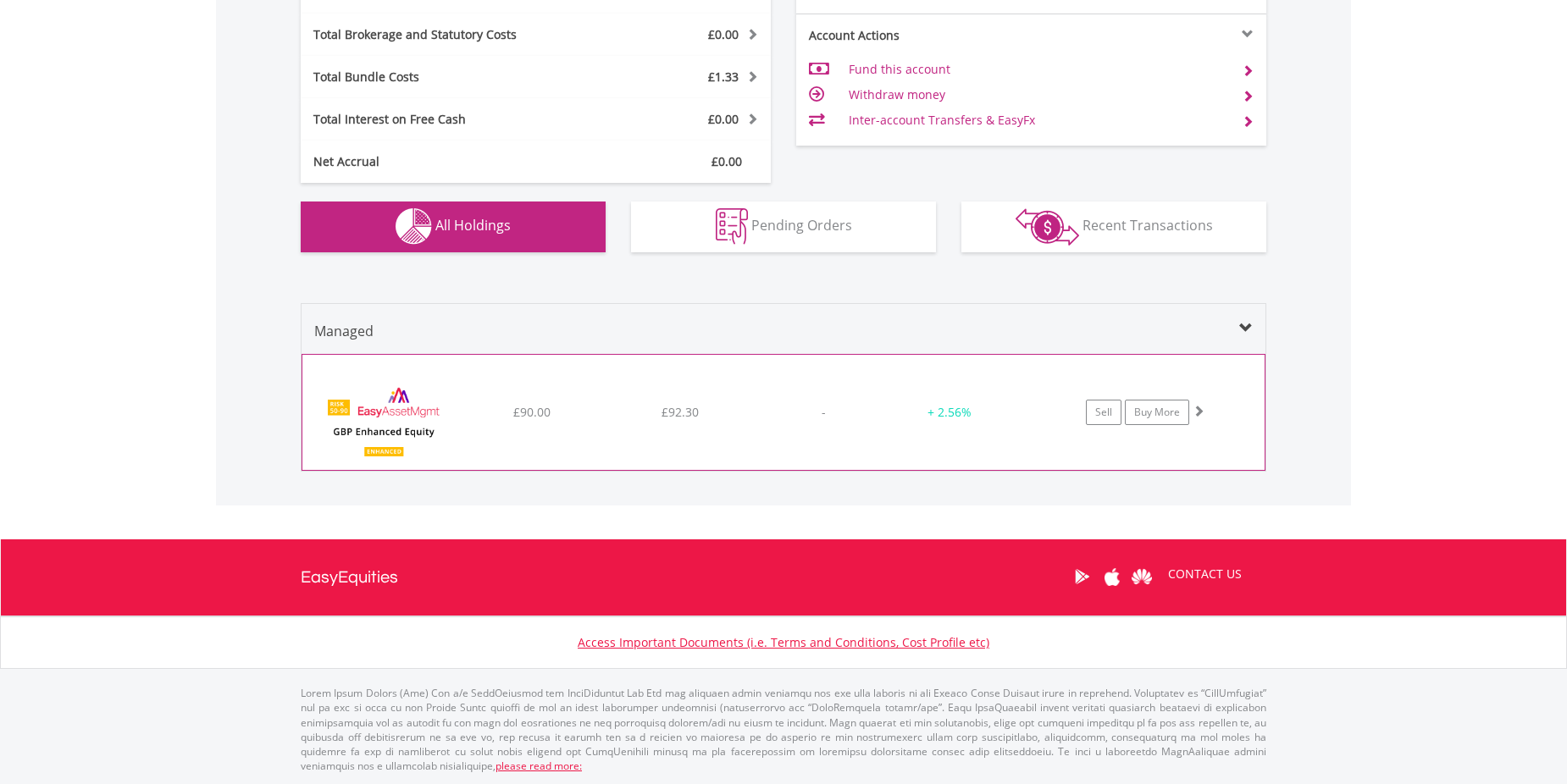
click at [593, 441] on div "﻿ EasyAssetManagement GBP Enhanced Equity £90.00 £92.30 - + 2.56% Sell Buy More" at bounding box center [783, 411] width 962 height 115
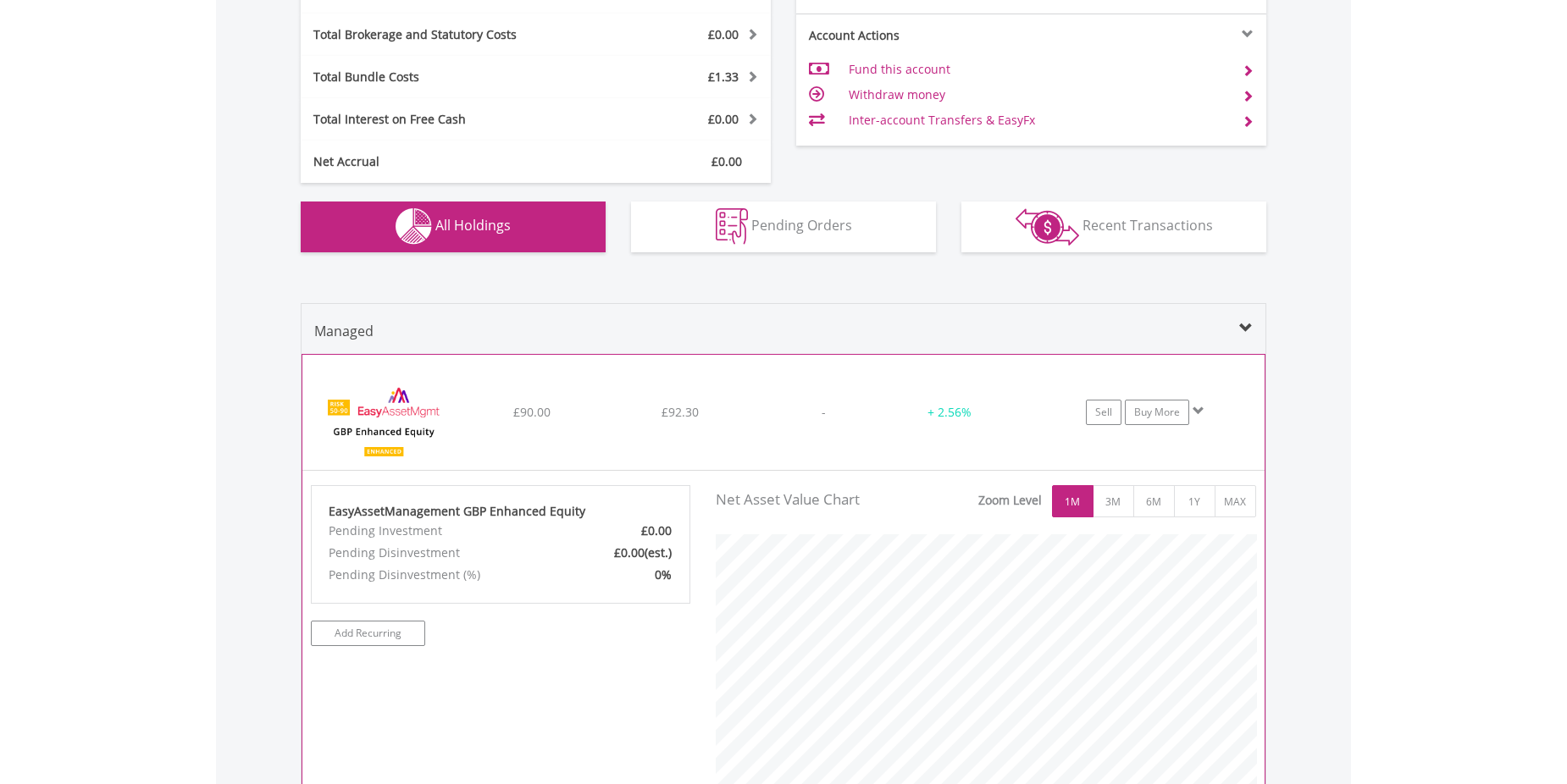
scroll to position [345, 566]
click at [1165, 409] on link "Buy More" at bounding box center [1156, 412] width 64 height 25
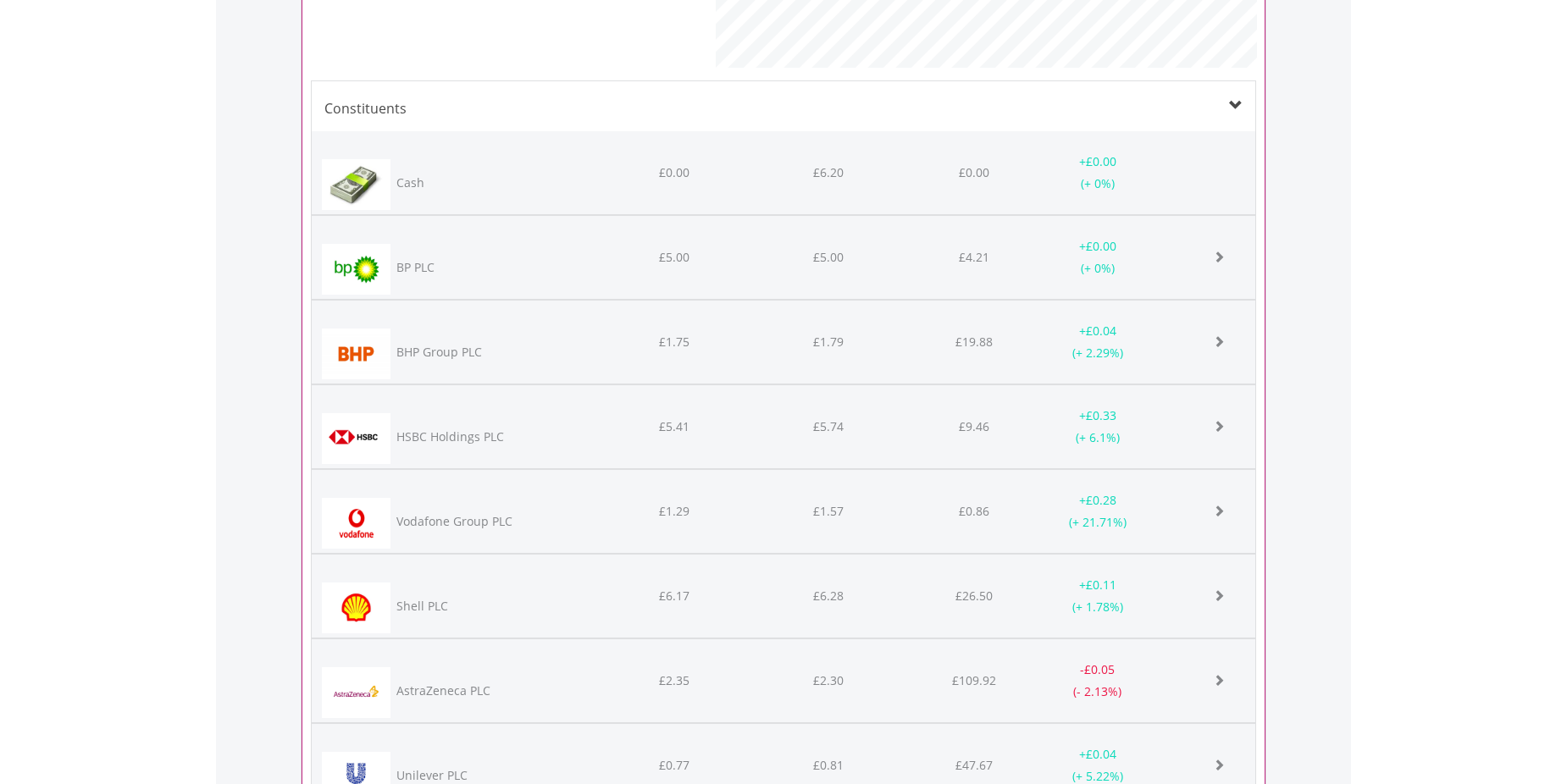
scroll to position [1062, 0]
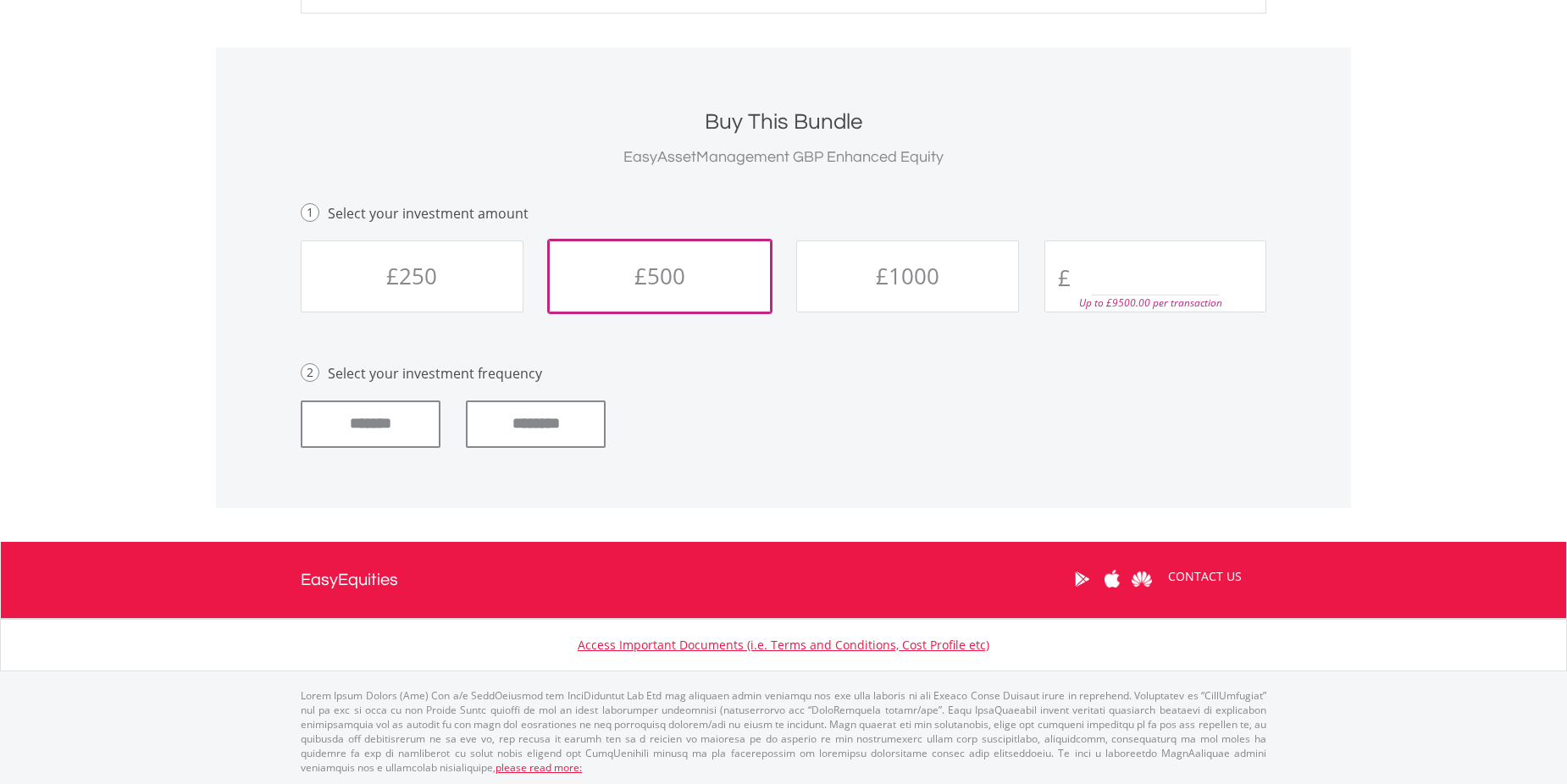
scroll to position [677, 0]
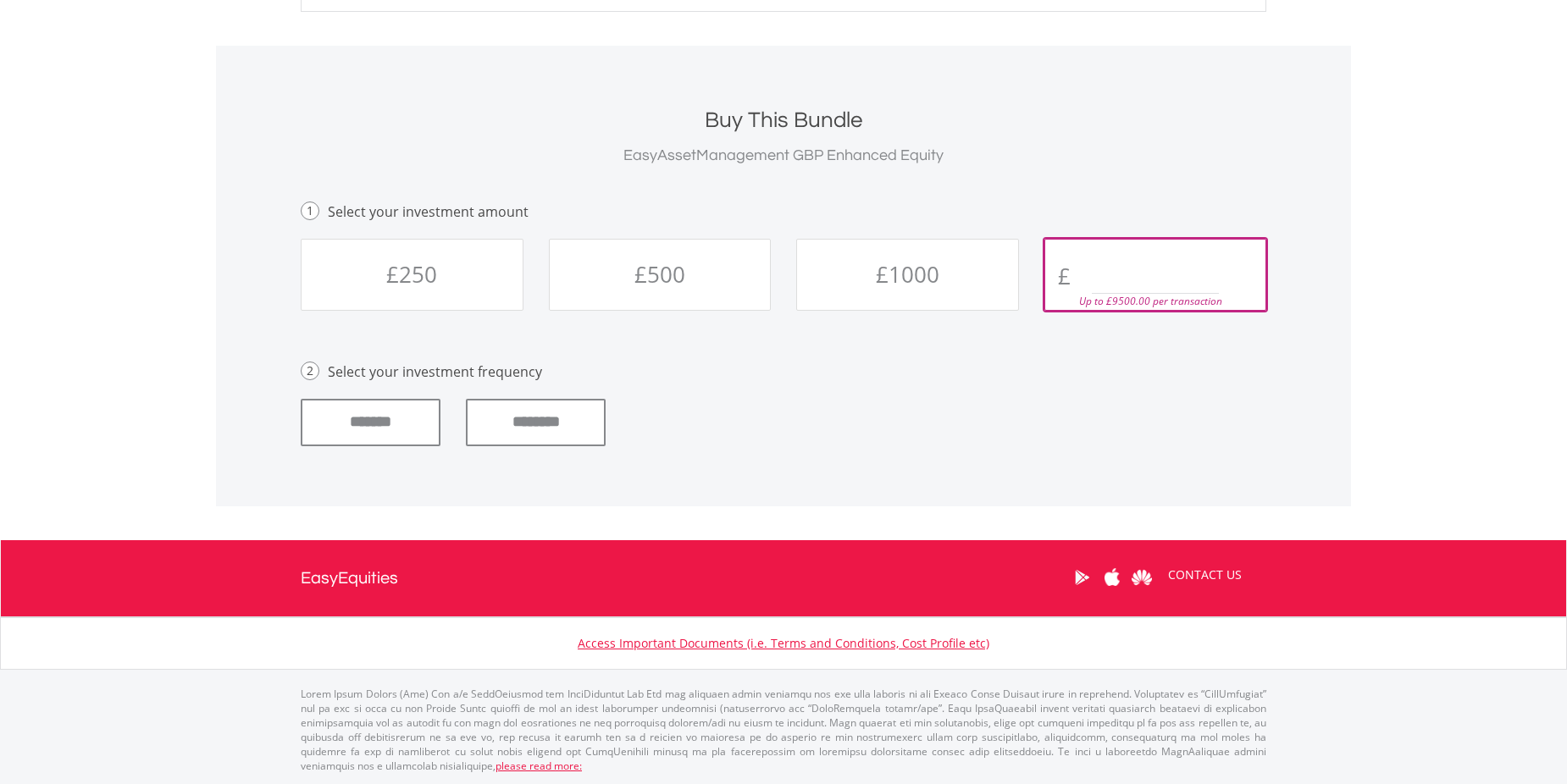
click at [1118, 277] on input "text" at bounding box center [1154, 276] width 127 height 34
type input "*"
click at [1151, 358] on div "Buy This Bundle EasyAssetManagement GBP Enhanced Equity 1 Select your investmen…" at bounding box center [783, 276] width 966 height 393
click at [581, 429] on input "********" at bounding box center [536, 422] width 139 height 47
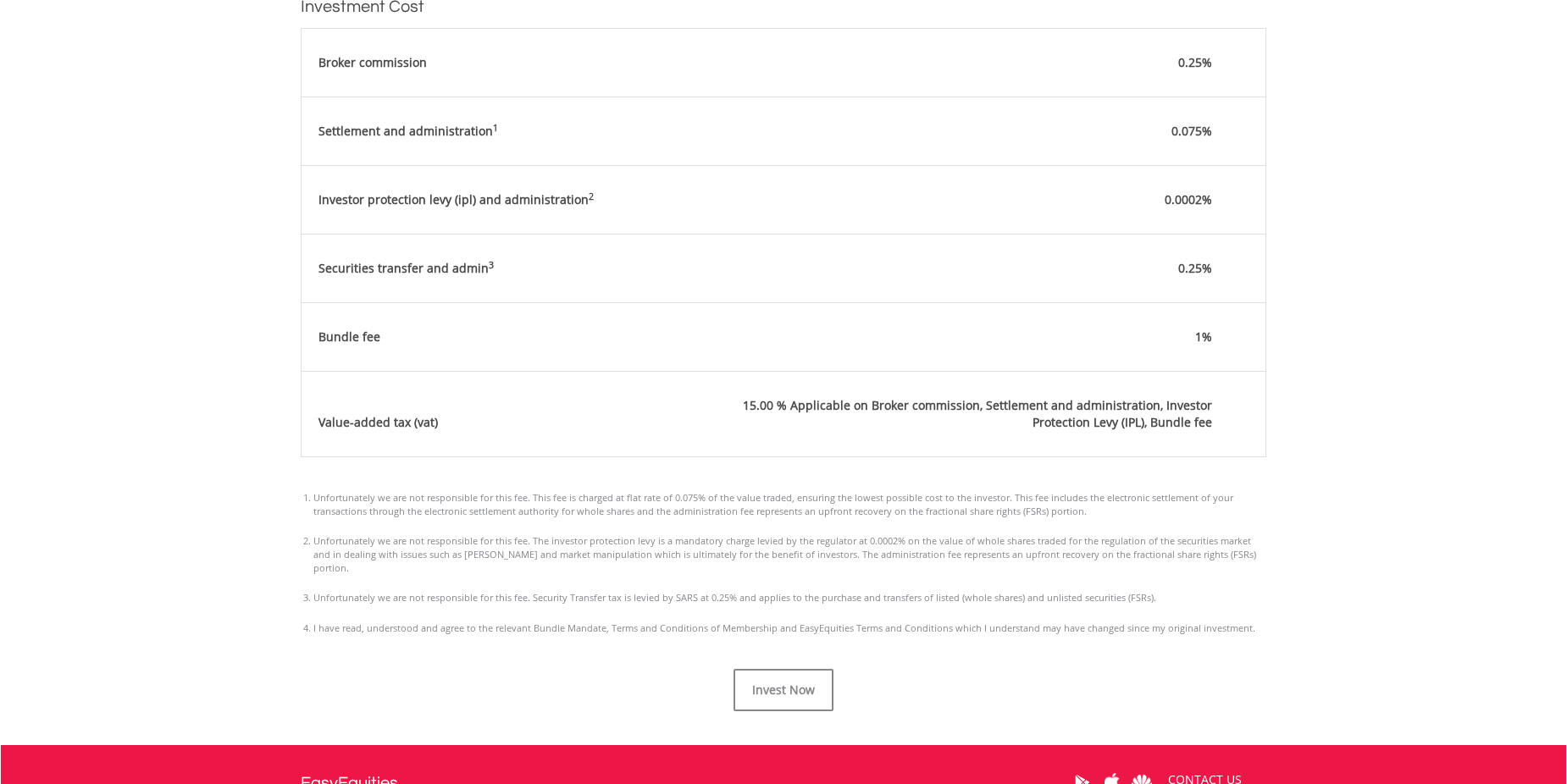
scroll to position [847, 0]
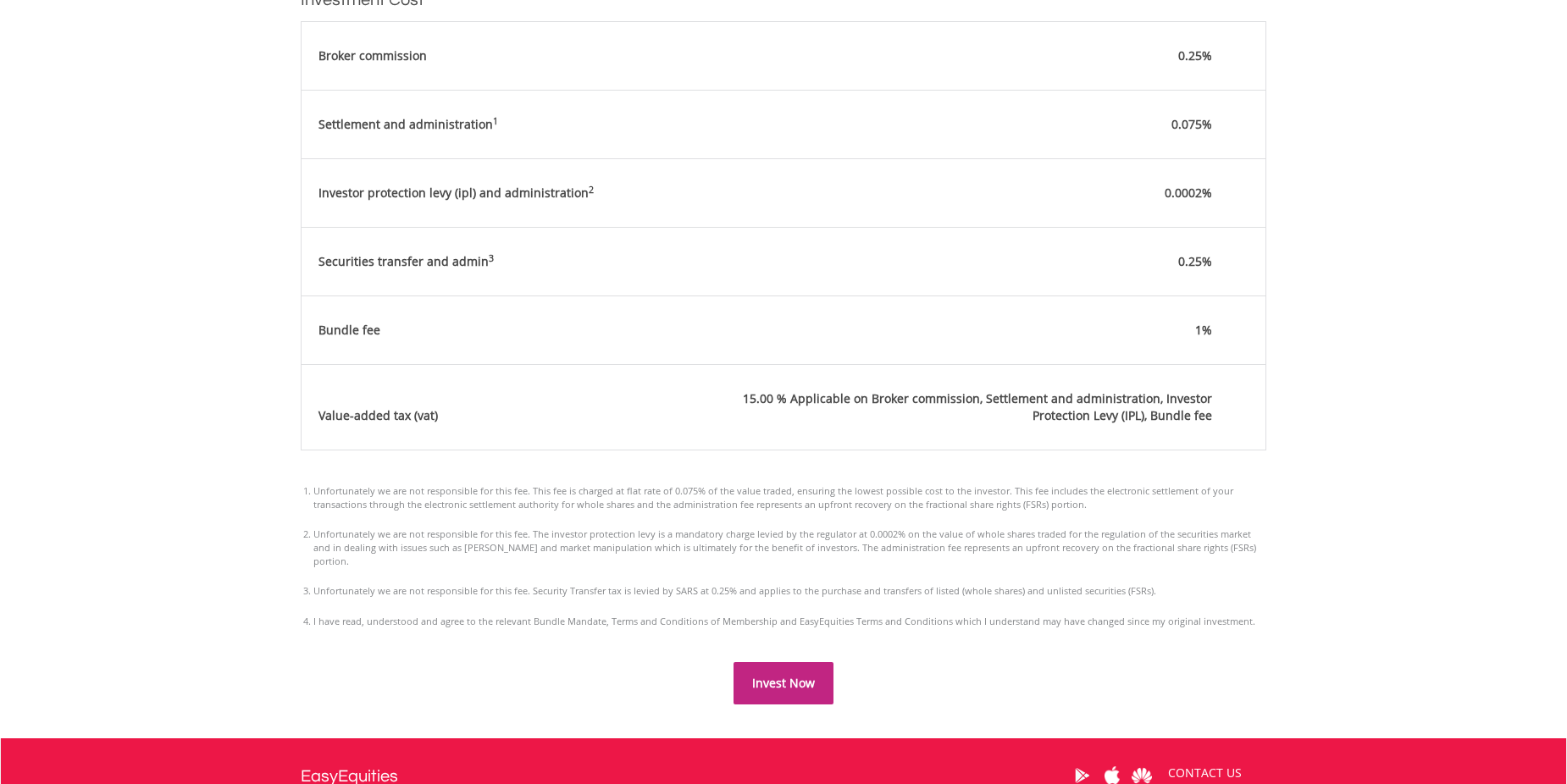
click at [775, 675] on span "Invest Now" at bounding box center [784, 682] width 63 height 16
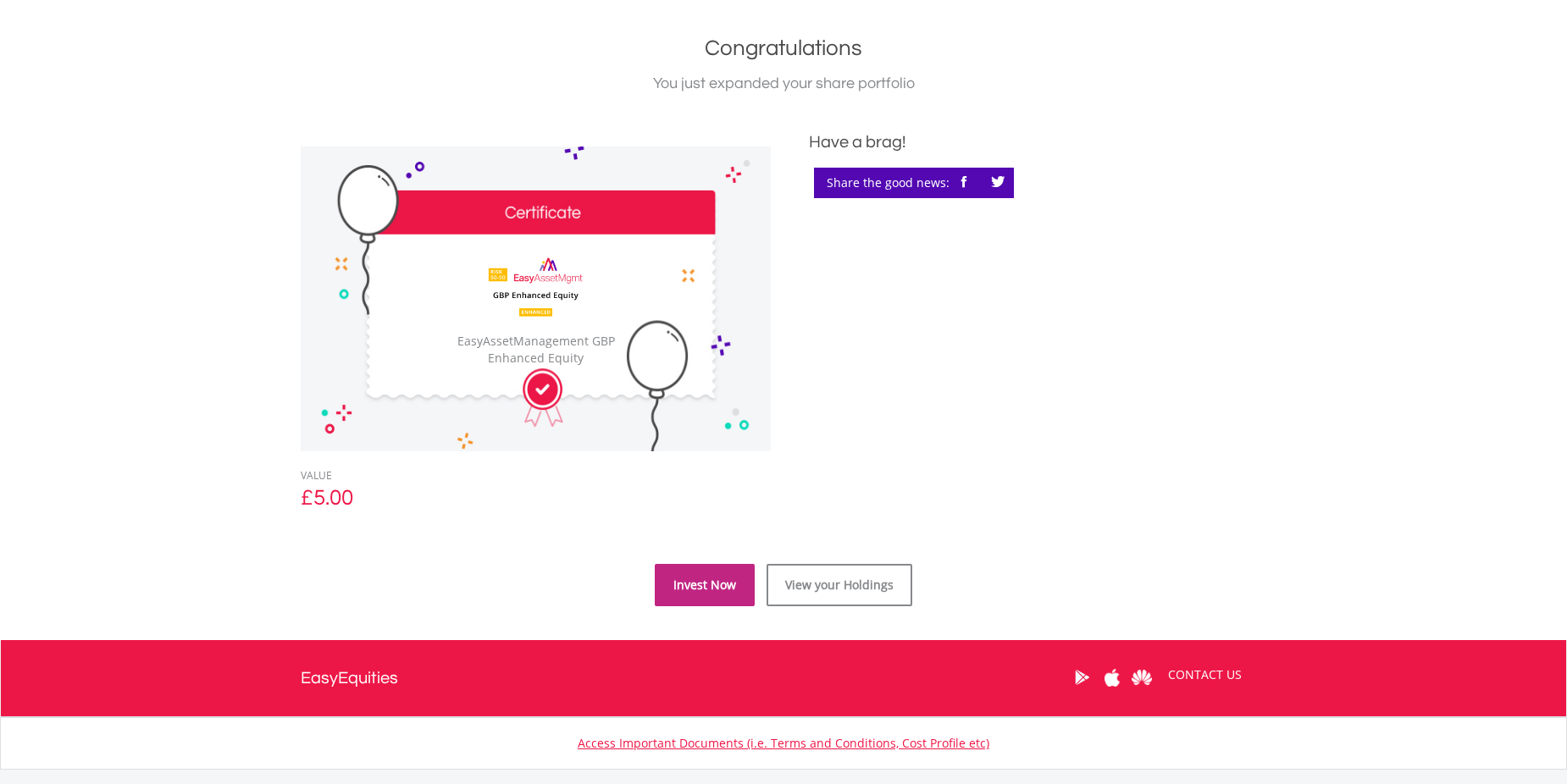
scroll to position [423, 0]
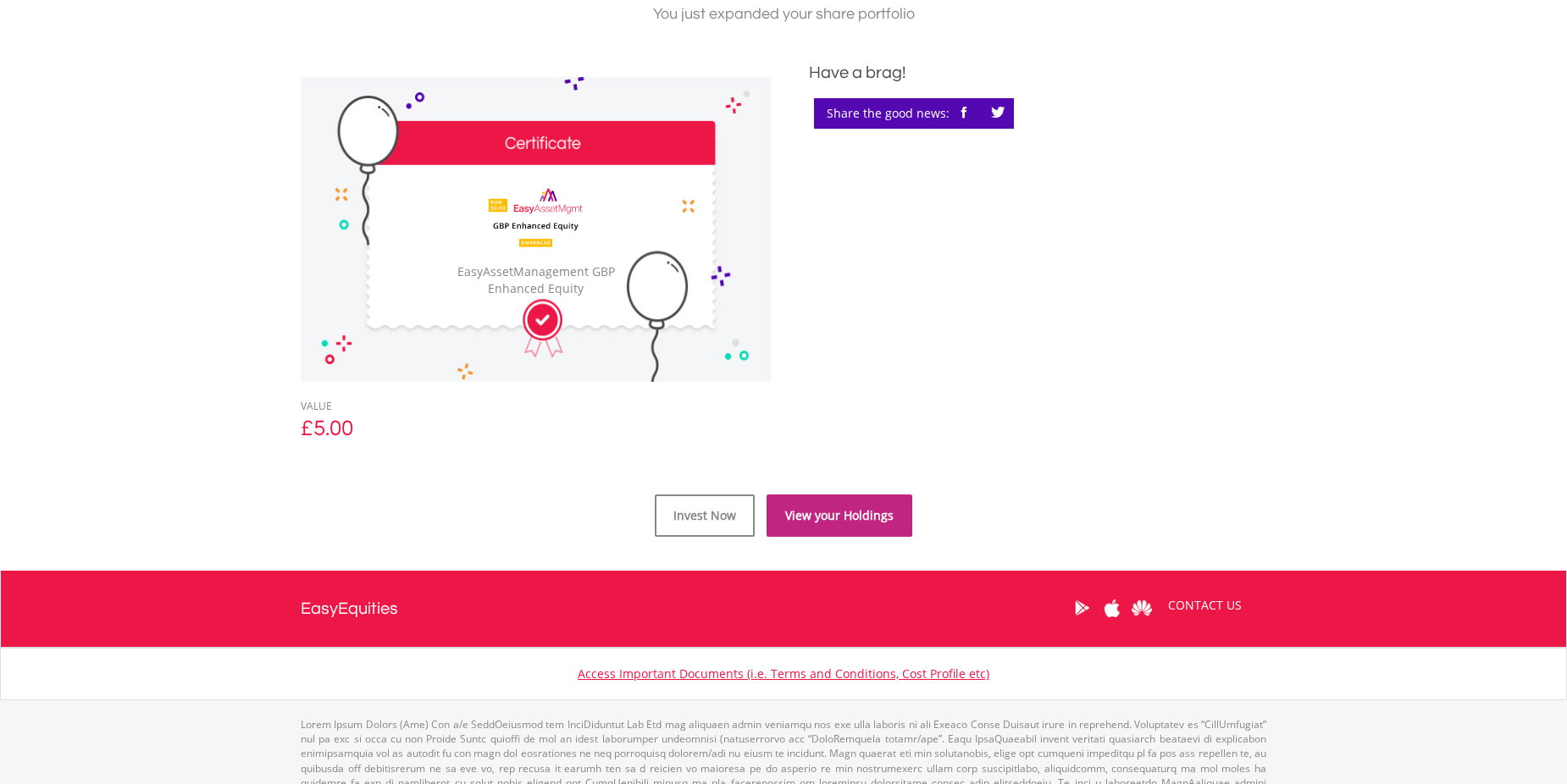
click at [858, 518] on link "View your Holdings" at bounding box center [839, 516] width 145 height 43
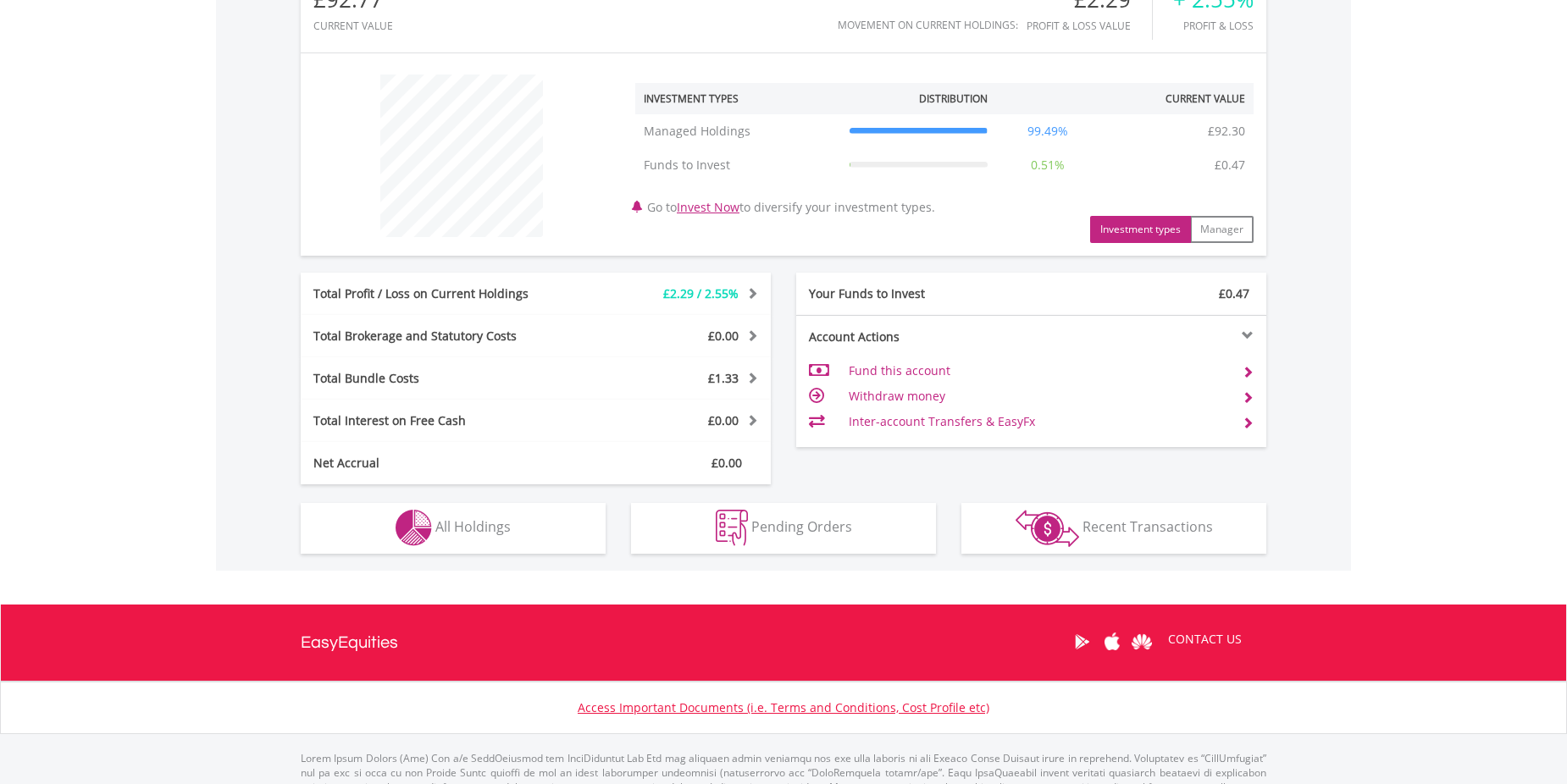
scroll to position [648, 0]
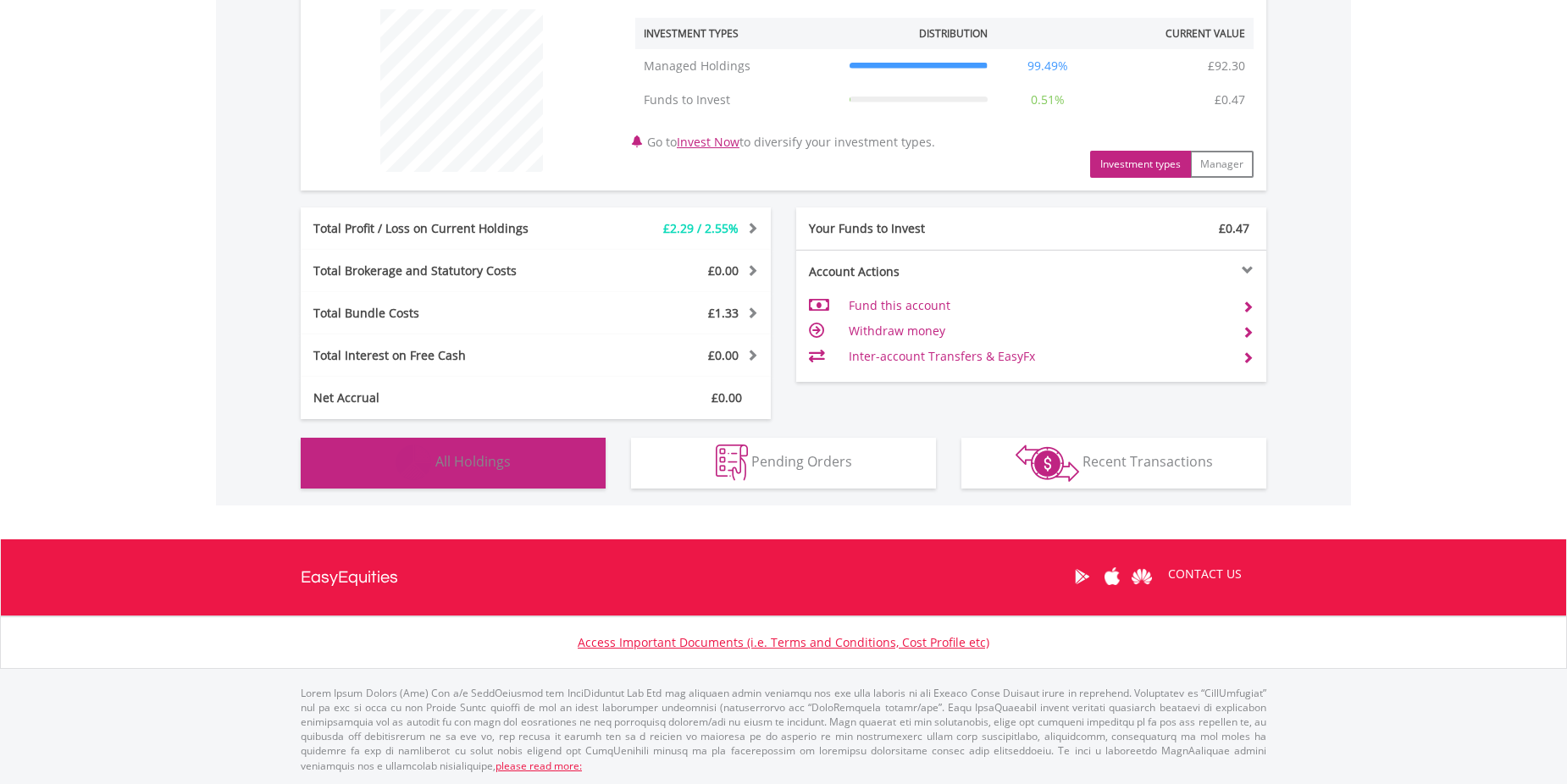
click at [452, 466] on span "All Holdings" at bounding box center [474, 461] width 76 height 18
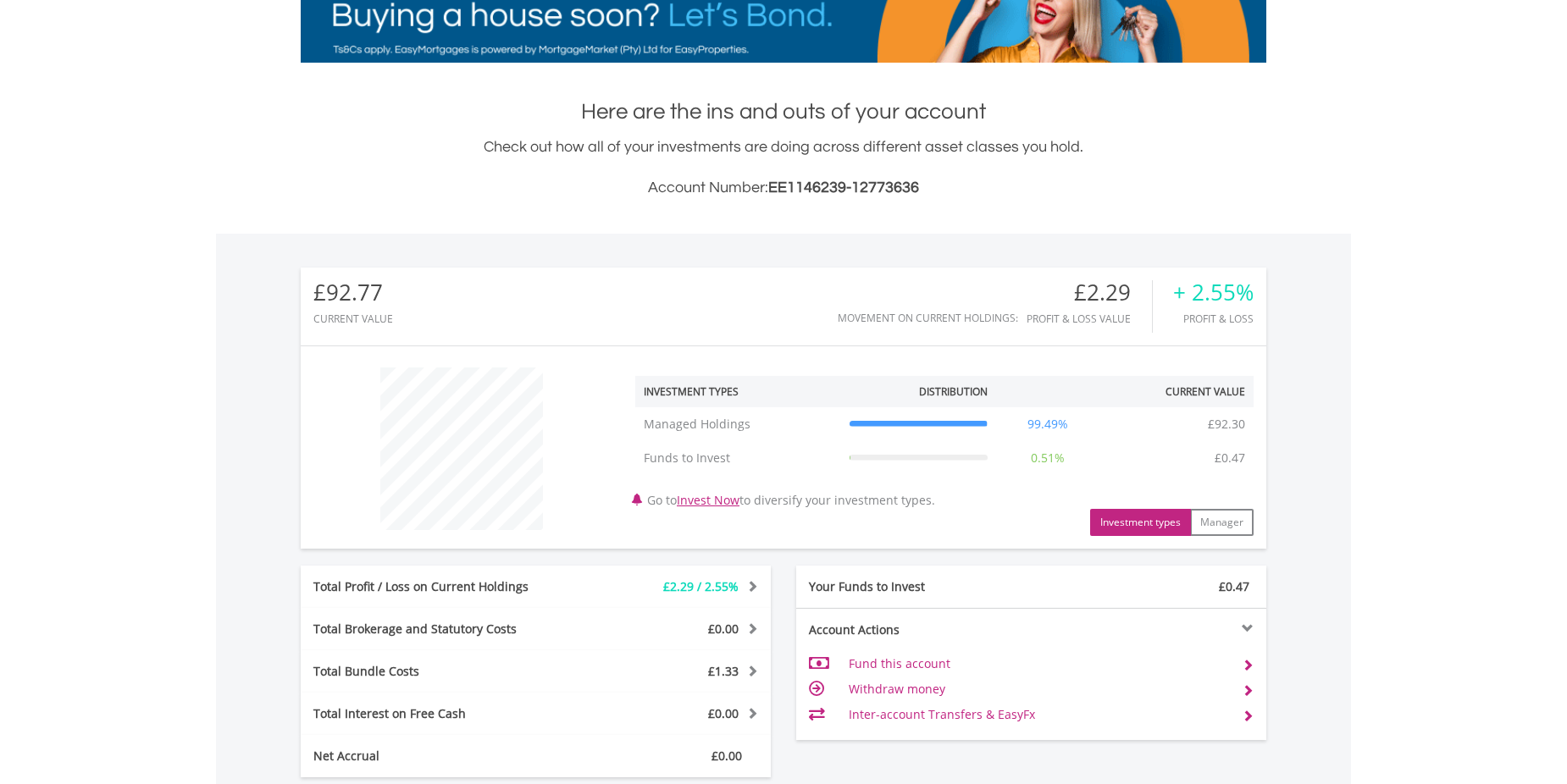
scroll to position [0, 0]
